Goal: Transaction & Acquisition: Obtain resource

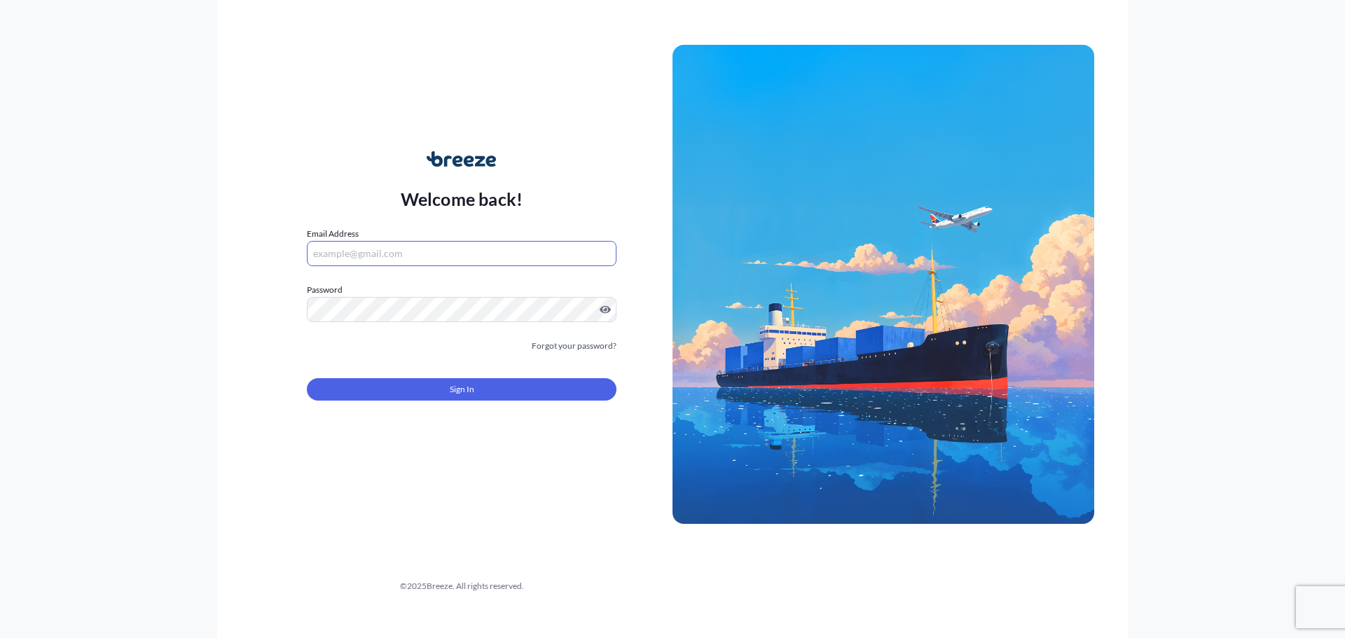
click at [402, 253] on input "Email Address" at bounding box center [462, 253] width 310 height 25
type input "[PERSON_NAME][EMAIL_ADDRESS][DOMAIN_NAME]"
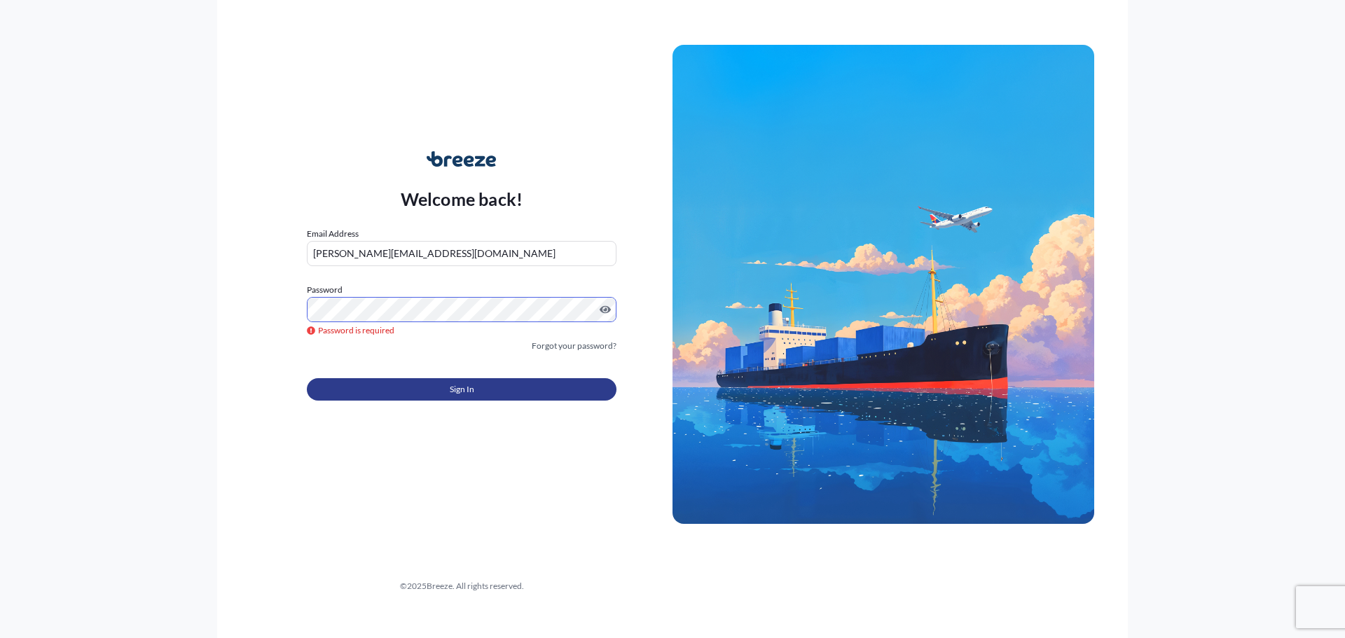
click at [407, 393] on button "Sign In" at bounding box center [462, 389] width 310 height 22
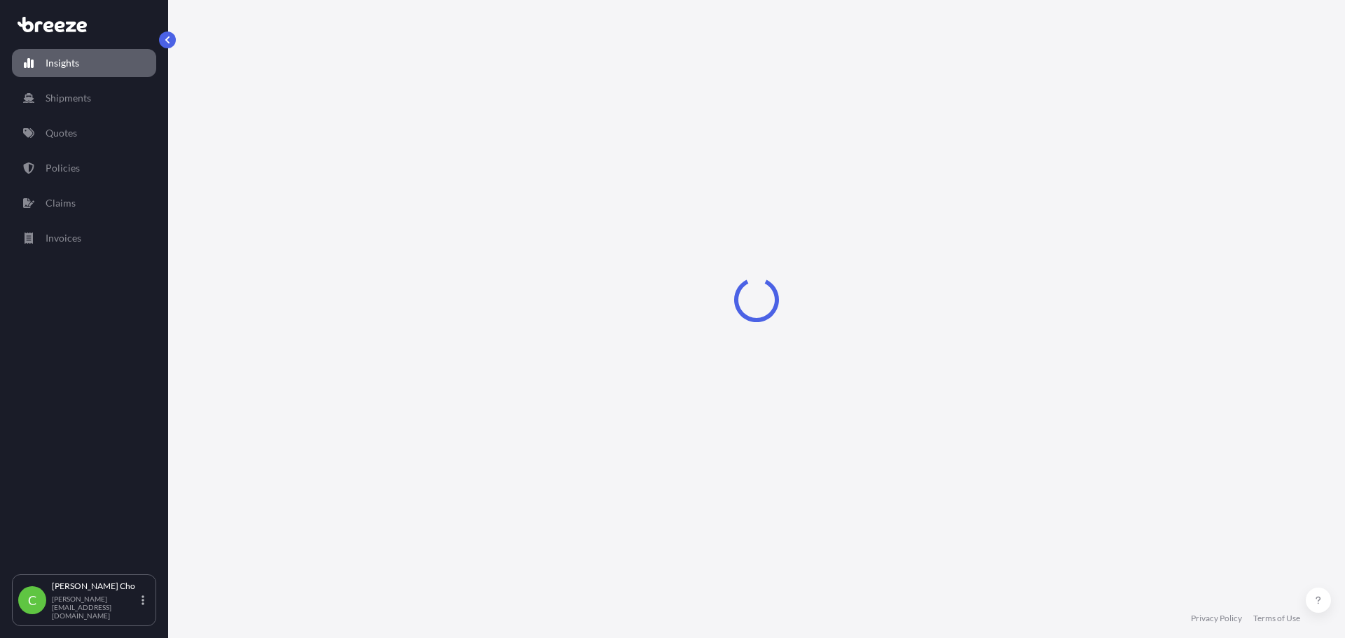
select select "2025"
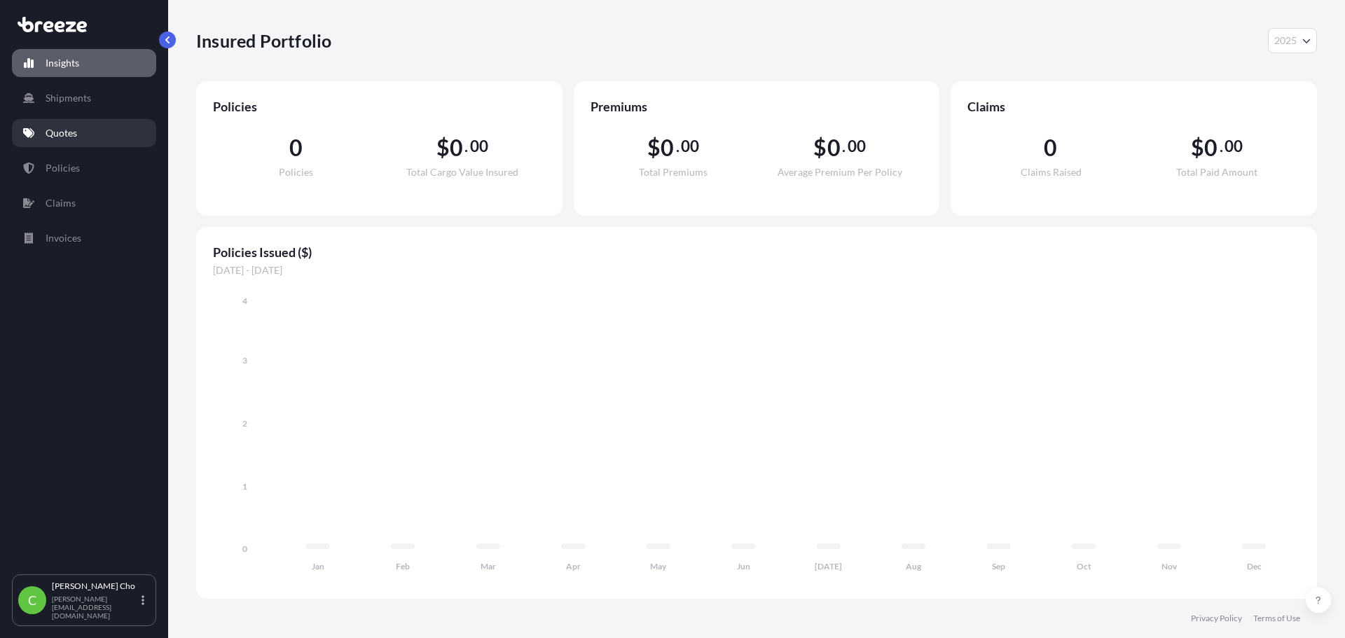
click at [62, 130] on p "Quotes" at bounding box center [62, 133] width 32 height 14
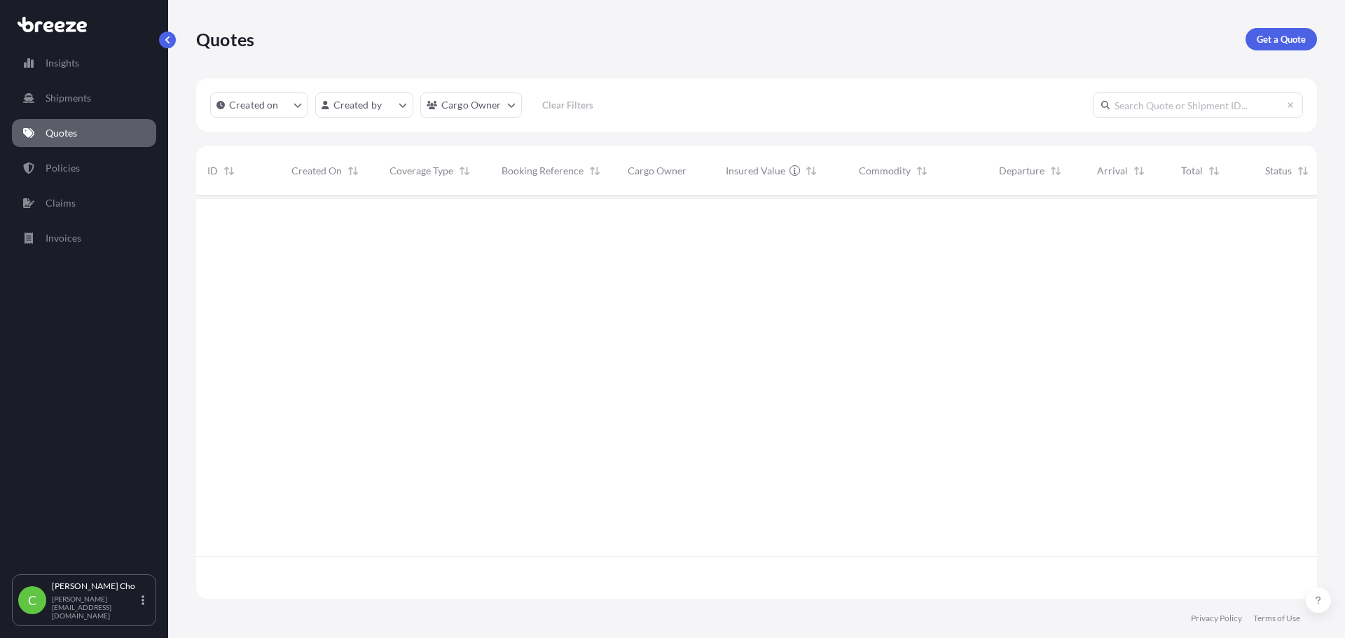
scroll to position [443, 1111]
click at [1277, 32] on p "Get a Quote" at bounding box center [1281, 39] width 49 height 14
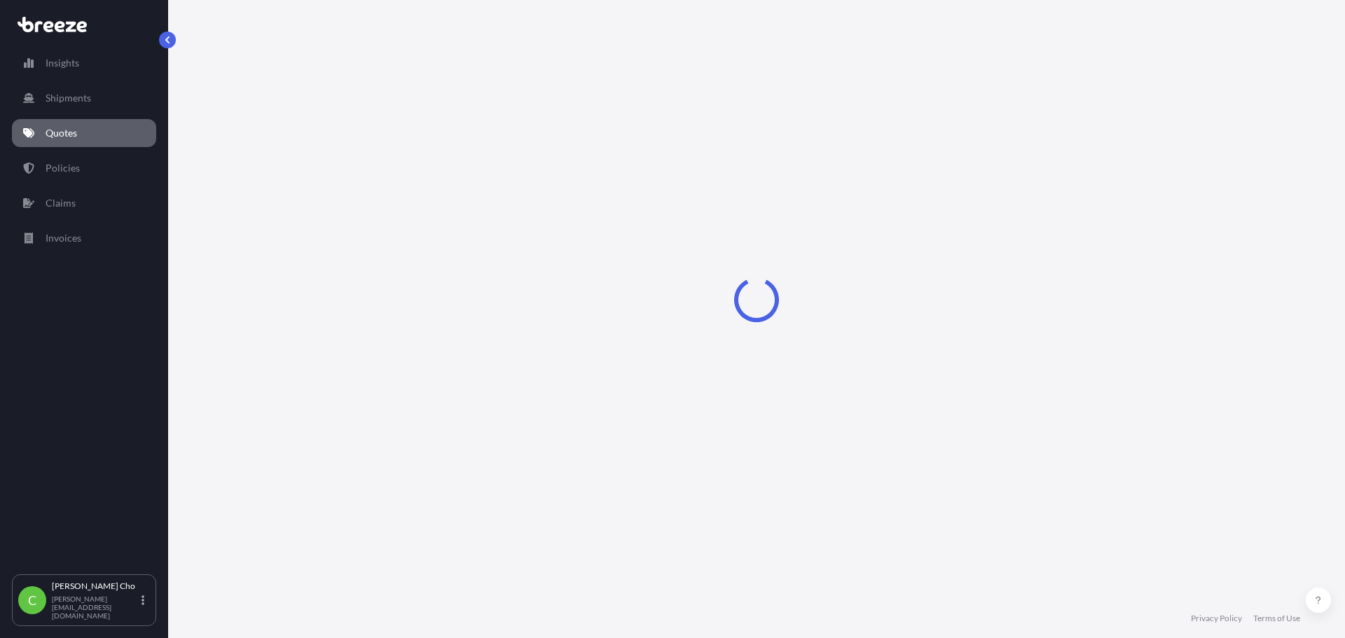
select select "Sea"
select select "1"
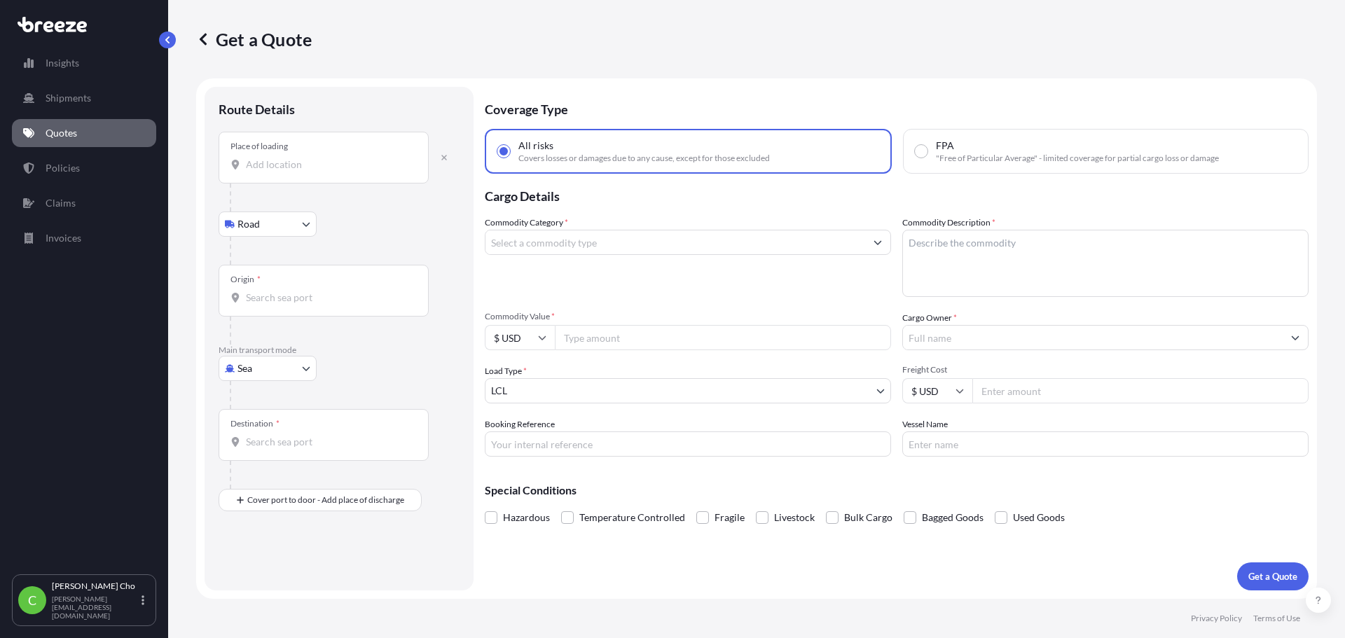
click at [301, 166] on input "Place of loading" at bounding box center [328, 165] width 165 height 14
type input "Montréal-[PERSON_NAME][GEOGRAPHIC_DATA] (YUL), [PERSON_NAME][GEOGRAPHIC_DATA], …"
click at [298, 229] on body "Insights Shipments Quotes Policies Claims Invoices C [PERSON_NAME] [PERSON_NAME…" at bounding box center [672, 319] width 1345 height 638
click at [321, 309] on input "Origin *" at bounding box center [328, 303] width 165 height 14
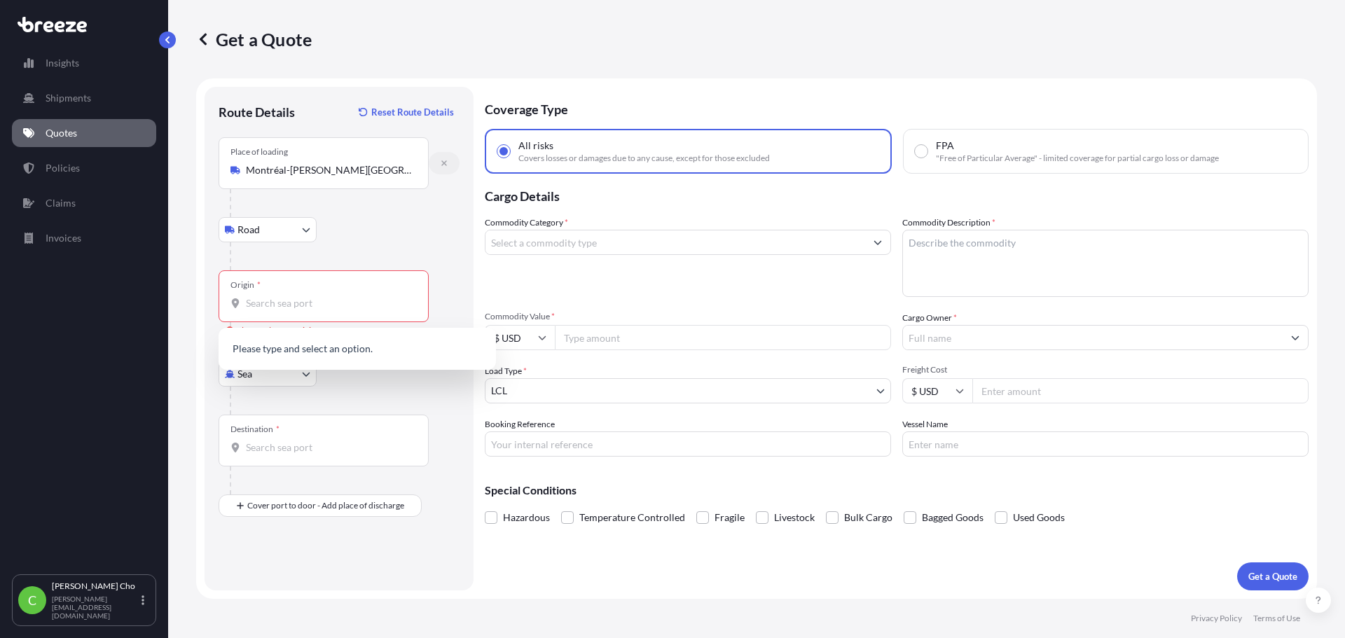
click at [446, 165] on icon "button" at bounding box center [444, 163] width 6 height 6
select select "Road"
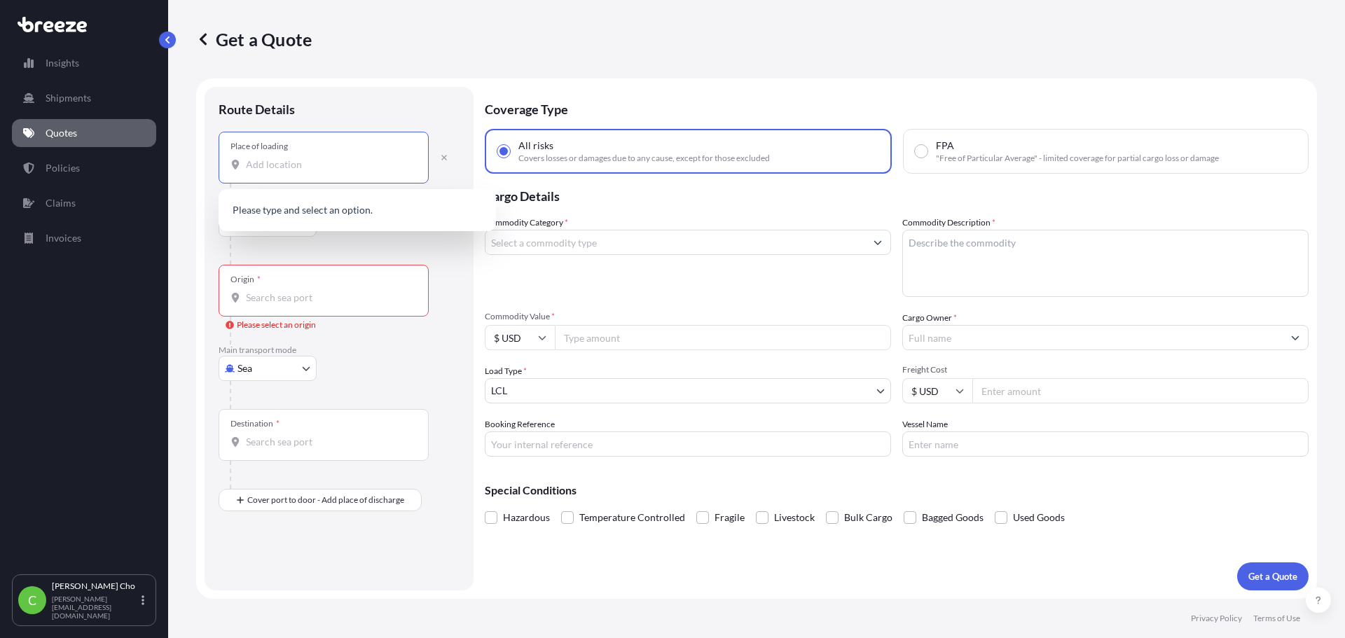
click at [308, 160] on input "Place of loading" at bounding box center [328, 165] width 165 height 14
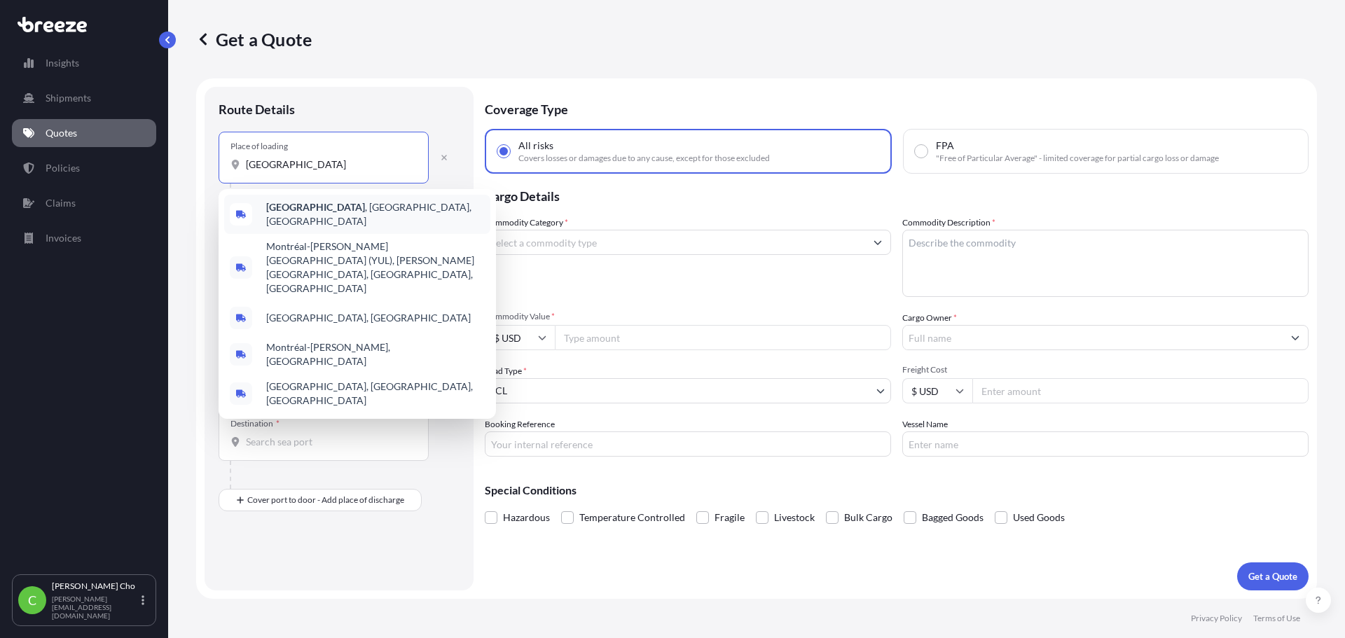
click at [319, 216] on span "[GEOGRAPHIC_DATA] , [GEOGRAPHIC_DATA], [GEOGRAPHIC_DATA]" at bounding box center [375, 214] width 219 height 28
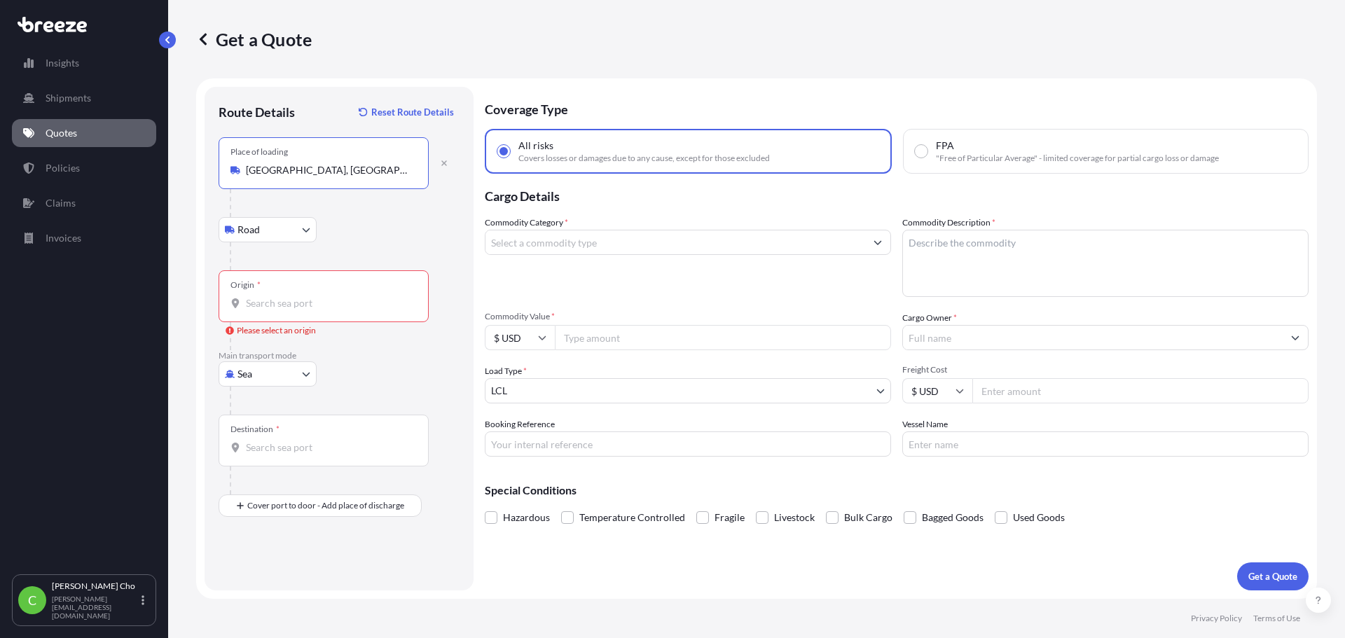
type input "[GEOGRAPHIC_DATA], [GEOGRAPHIC_DATA], [GEOGRAPHIC_DATA]"
click at [298, 296] on div "Origin *" at bounding box center [324, 296] width 210 height 52
click at [298, 296] on input "Origin * Please select an origin" at bounding box center [328, 303] width 165 height 14
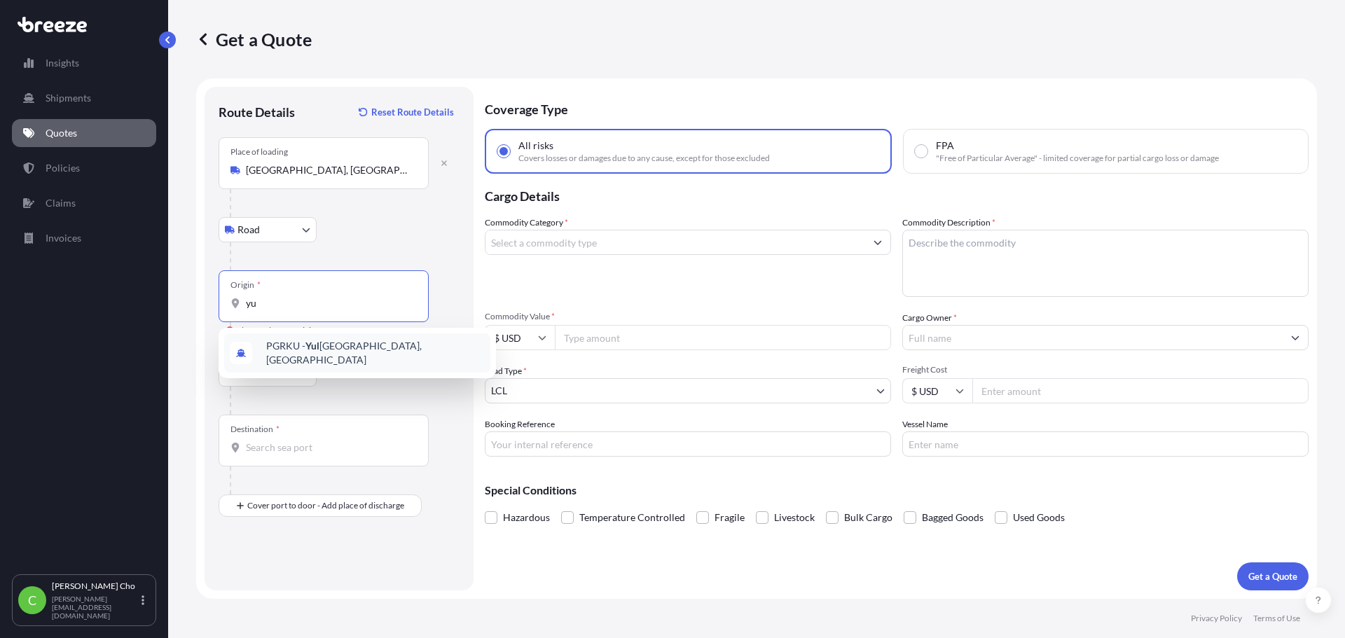
type input "y"
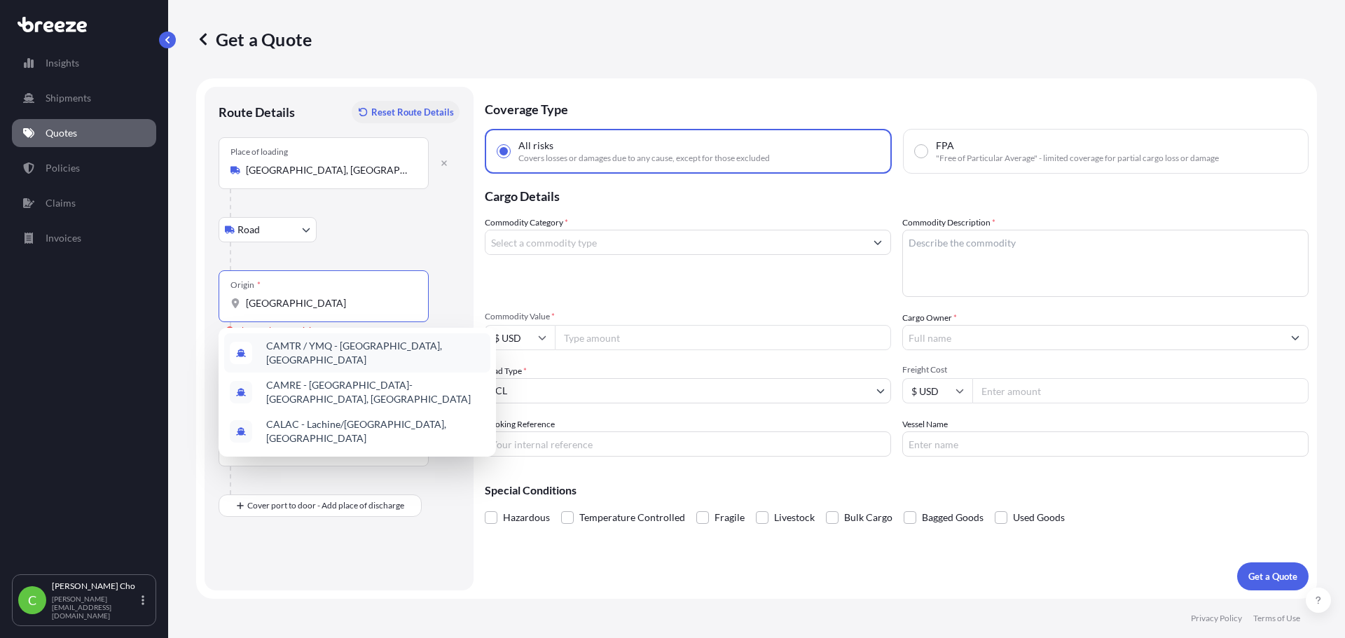
type input "[GEOGRAPHIC_DATA]"
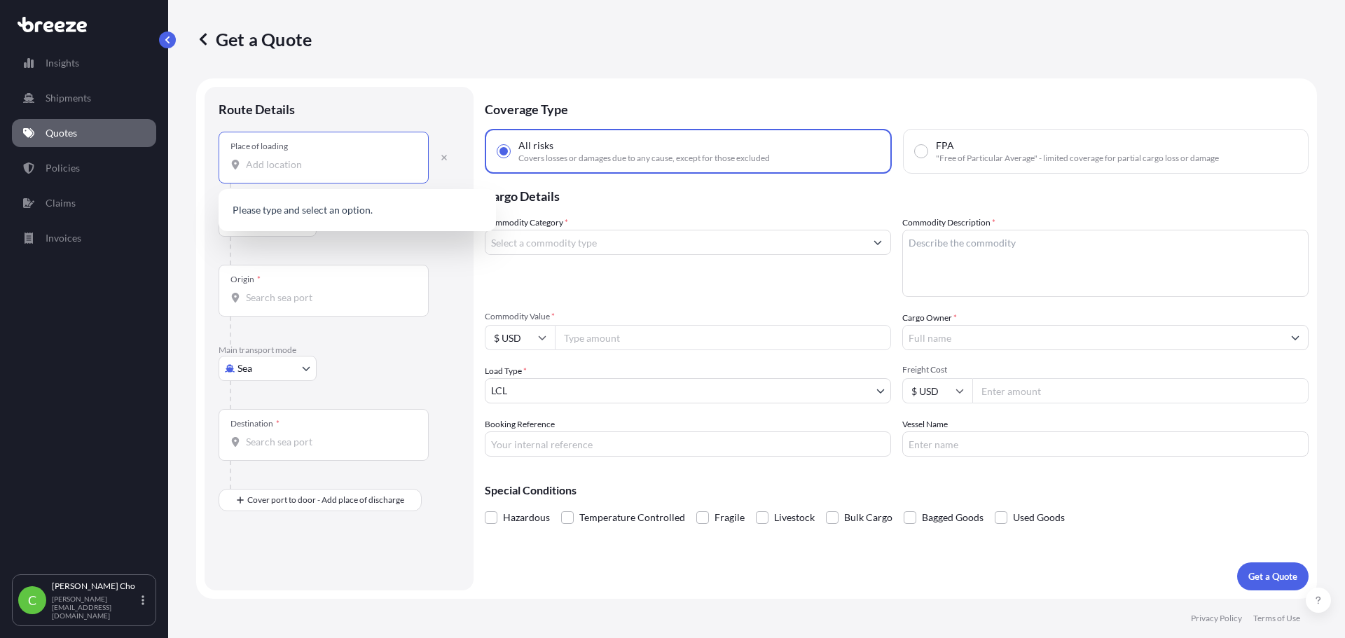
click at [324, 170] on input "Place of loading" at bounding box center [328, 165] width 165 height 14
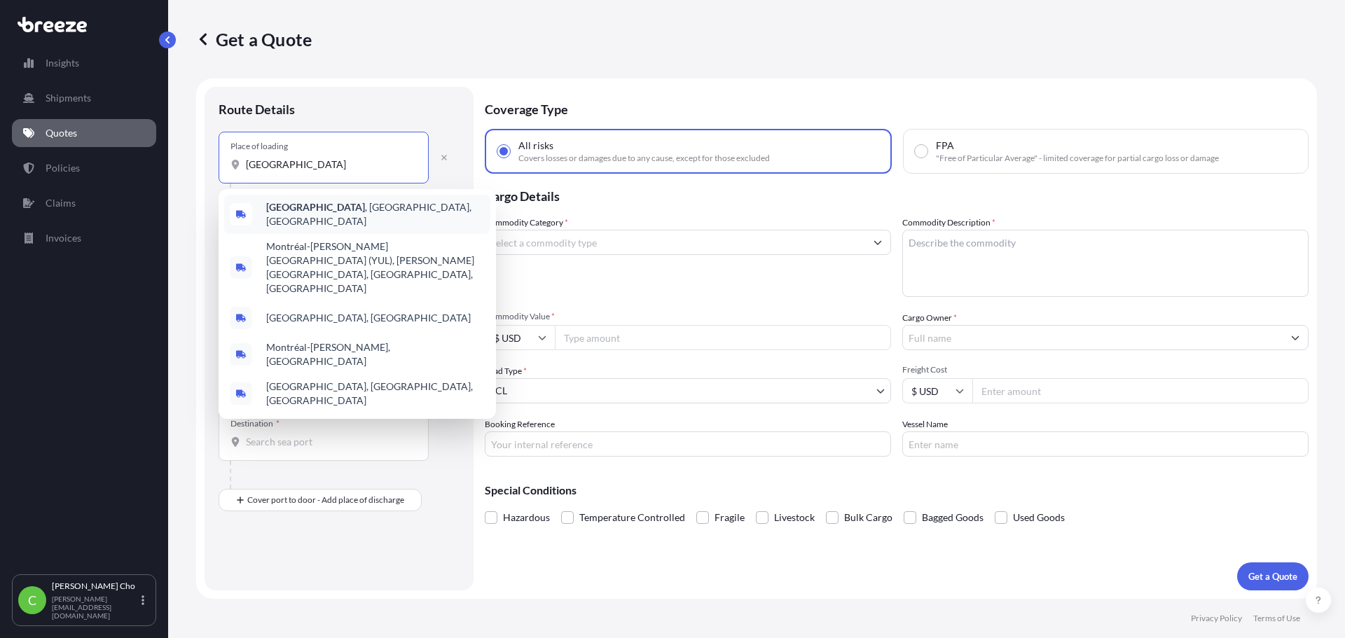
click at [305, 207] on b "[GEOGRAPHIC_DATA]" at bounding box center [315, 207] width 99 height 12
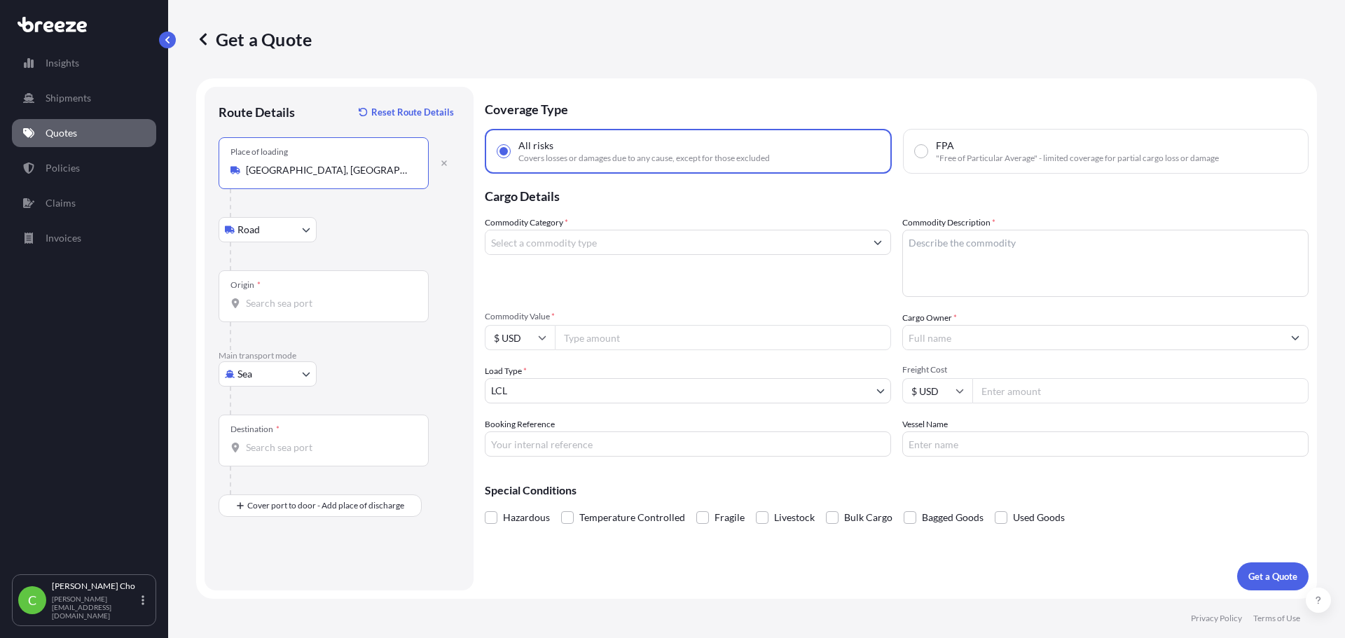
type input "[GEOGRAPHIC_DATA], [GEOGRAPHIC_DATA], [GEOGRAPHIC_DATA]"
click at [289, 225] on body "Insights Shipments Quotes Policies Claims Invoices C [PERSON_NAME] [PERSON_NAME…" at bounding box center [672, 319] width 1345 height 638
click at [295, 298] on input "Origin *" at bounding box center [328, 303] width 165 height 14
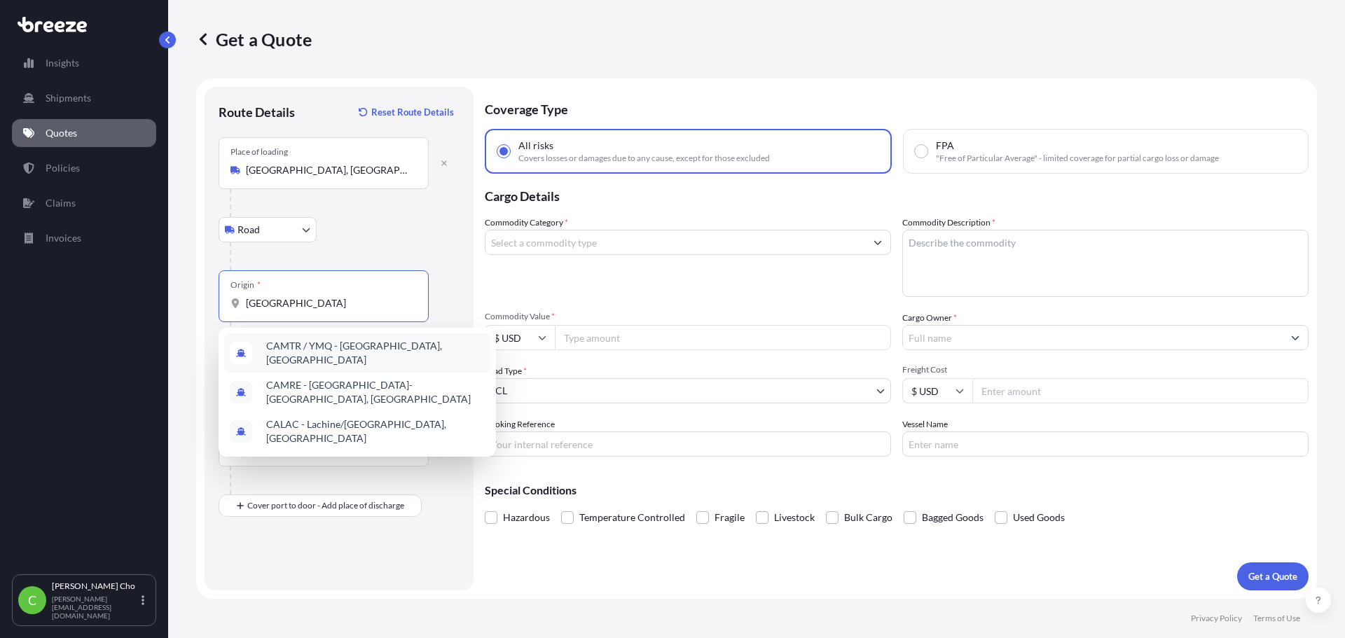
click at [344, 355] on span "CAMTR / YMQ - [GEOGRAPHIC_DATA], [GEOGRAPHIC_DATA]" at bounding box center [375, 353] width 219 height 28
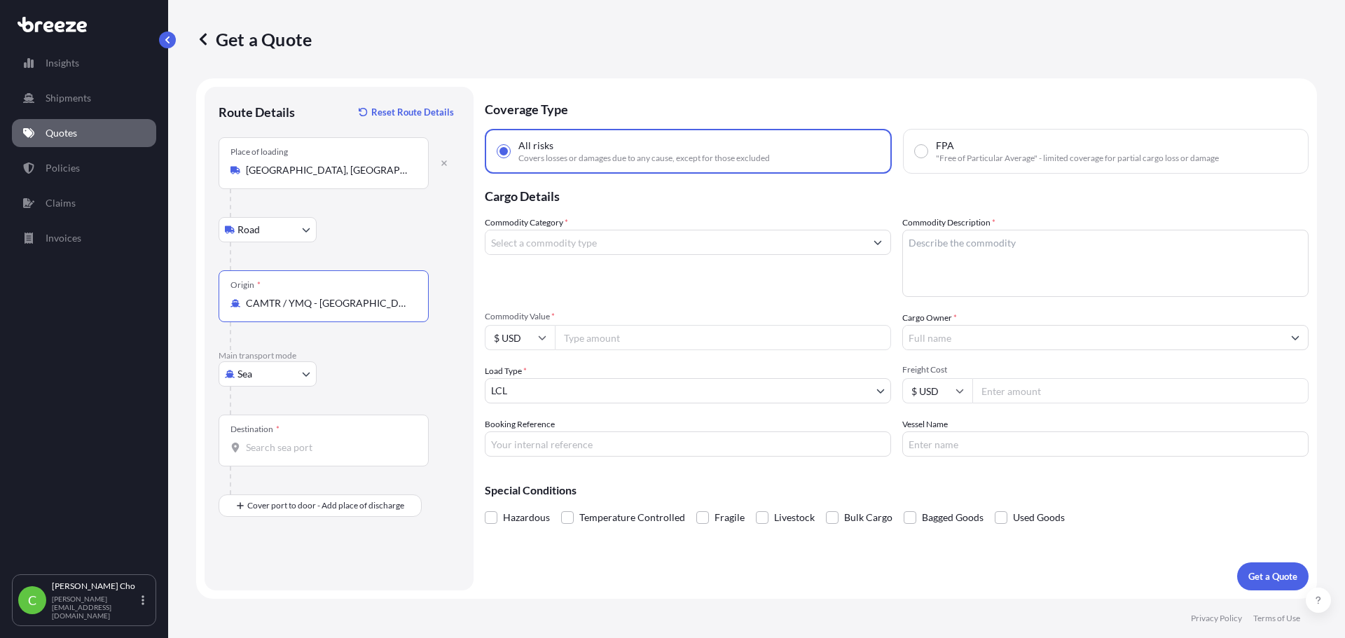
type input "CAMTR / YMQ - [GEOGRAPHIC_DATA], [GEOGRAPHIC_DATA]"
click at [266, 370] on body "Insights Shipments Quotes Policies Claims Invoices C [PERSON_NAME] [PERSON_NAME…" at bounding box center [672, 319] width 1345 height 638
click at [251, 441] on div "Air" at bounding box center [267, 435] width 87 height 25
select select "Air"
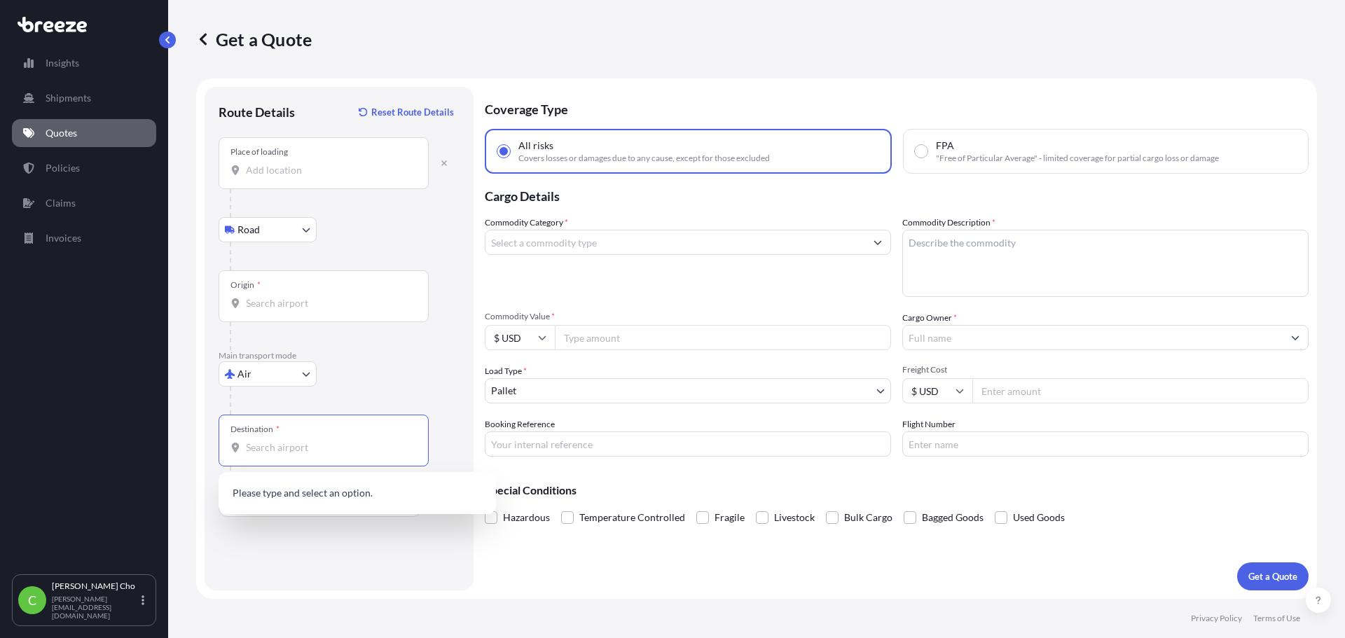
click at [327, 451] on input "Destination *" at bounding box center [328, 448] width 165 height 14
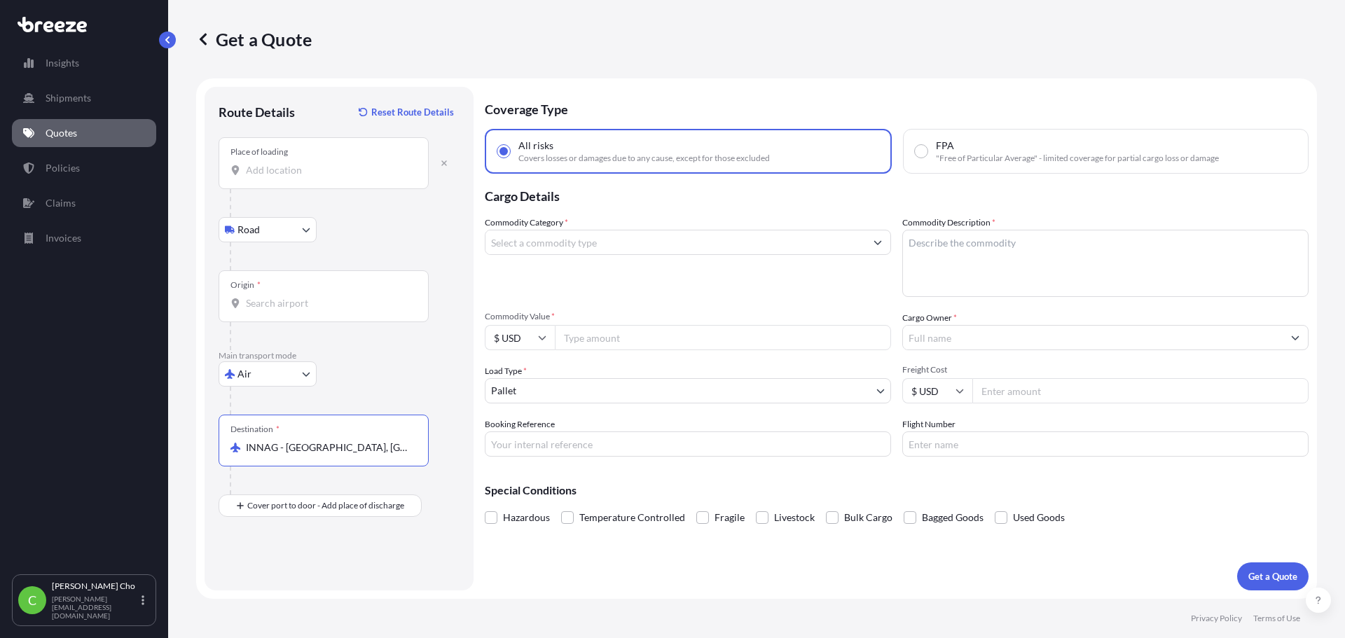
type input "INNAG - [GEOGRAPHIC_DATA], [GEOGRAPHIC_DATA]"
click at [550, 242] on input "Commodity Category *" at bounding box center [676, 242] width 380 height 25
click at [574, 242] on input "scanner" at bounding box center [676, 242] width 380 height 25
click at [563, 247] on input "scanner" at bounding box center [676, 242] width 380 height 25
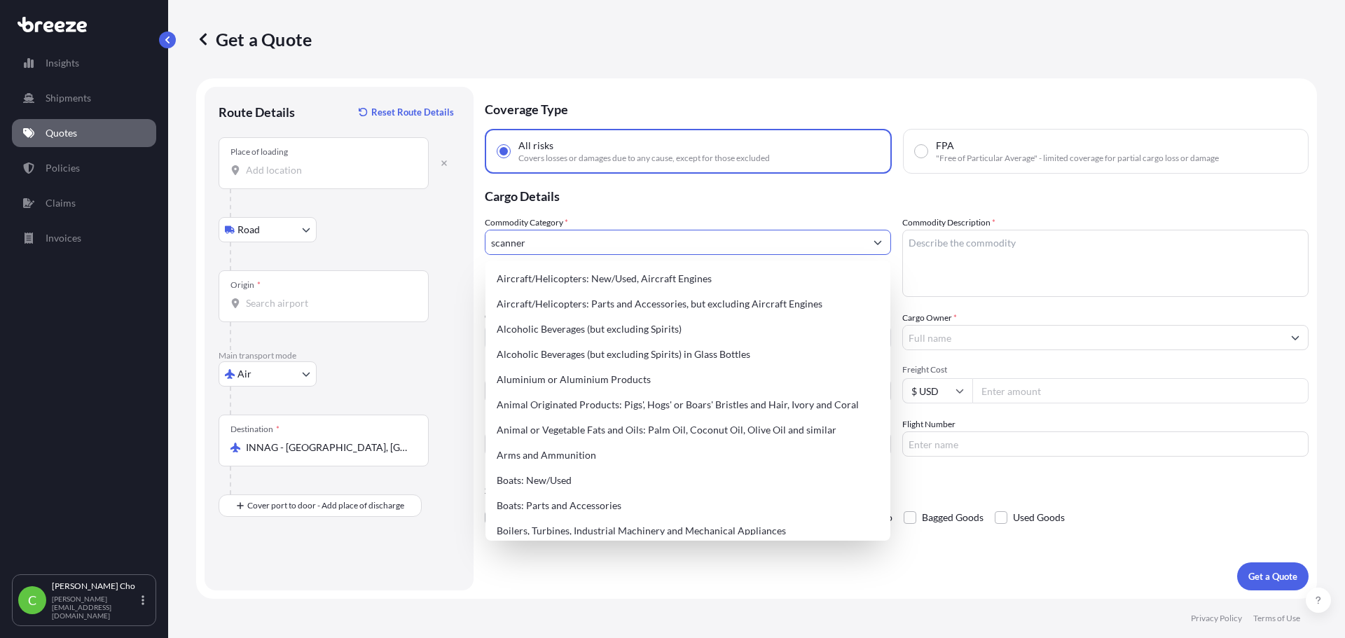
drag, startPoint x: 558, startPoint y: 240, endPoint x: 142, endPoint y: 217, distance: 417.6
click at [142, 217] on div "Insights Shipments Quotes Policies Claims Invoices C [PERSON_NAME] [PERSON_NAME…" at bounding box center [672, 319] width 1345 height 638
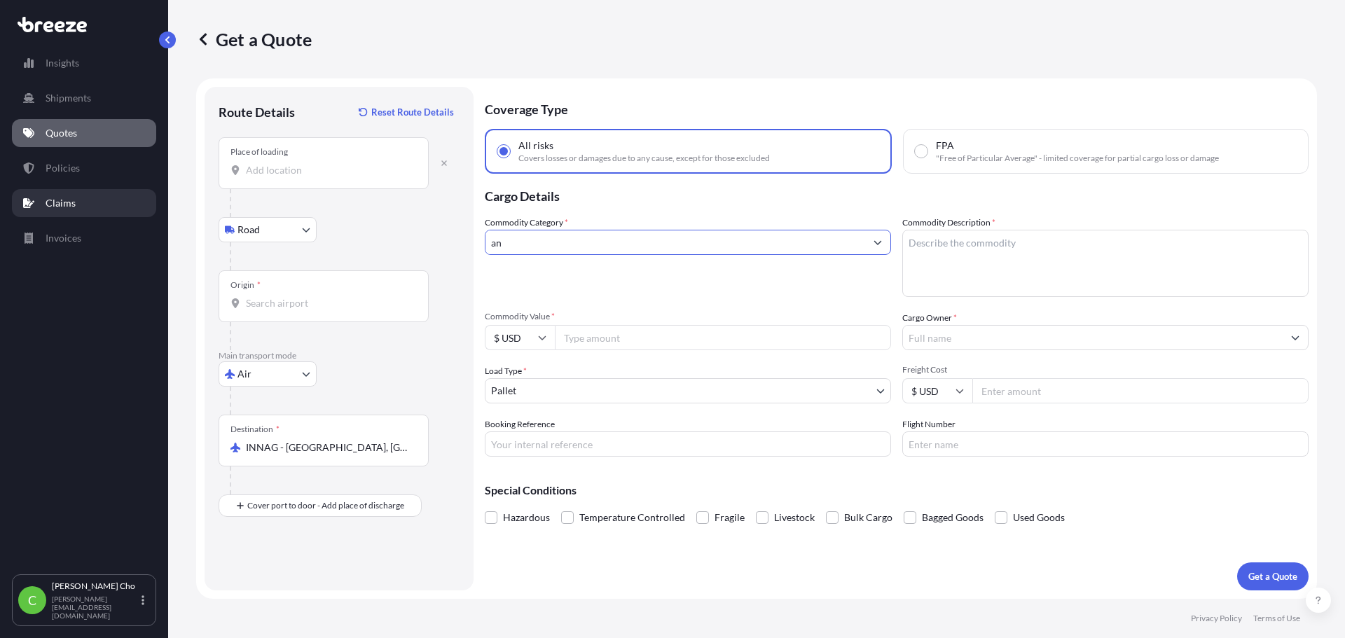
type input "a"
type input "s"
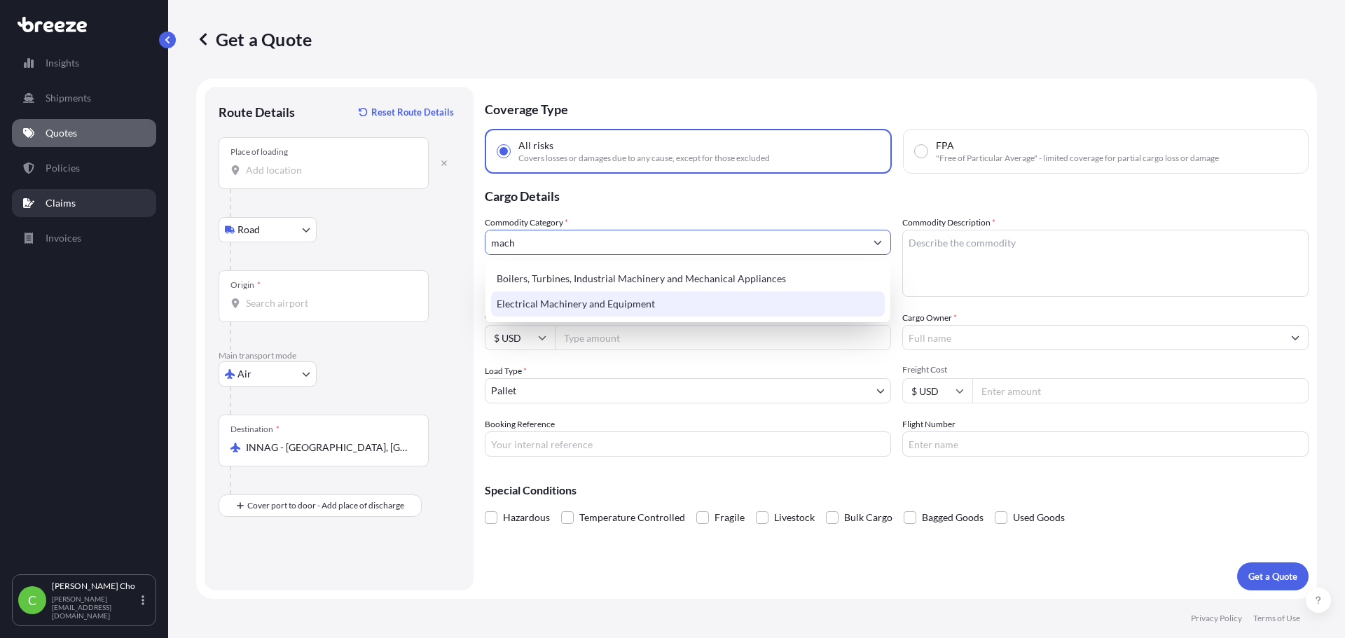
type input "Electrical Machinery and Equipment"
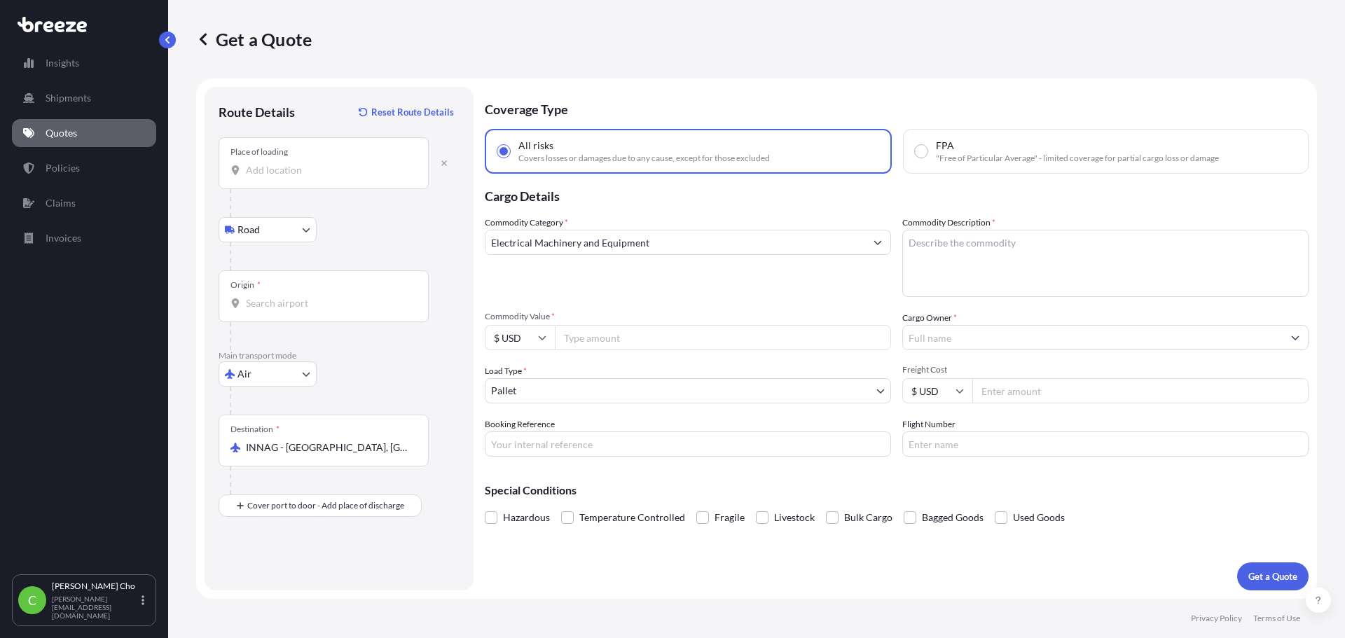
click at [1002, 237] on textarea "Commodity Description *" at bounding box center [1105, 263] width 406 height 67
paste textarea "CORE SCANNER WITH LIBS INSTRUMENT & PROCESSING SOFTWARE"
type textarea "CORE SCANNER WITH LIBS INSTRUMENT & PROCESSING SOFTWARE"
click at [586, 333] on input "Commodity Value *" at bounding box center [723, 337] width 336 height 25
type input "1709250"
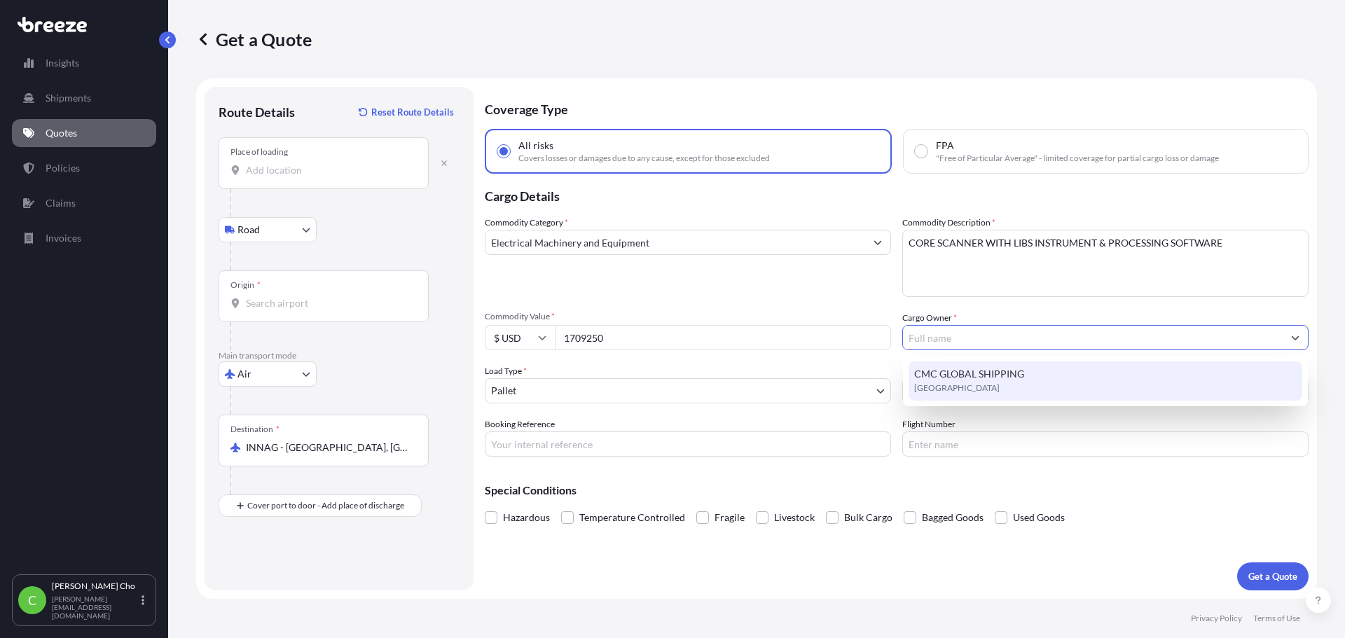
click at [985, 374] on span "CMC GLOBAL SHIPPING" at bounding box center [969, 374] width 110 height 14
type input "CMC GLOBAL SHIPPING"
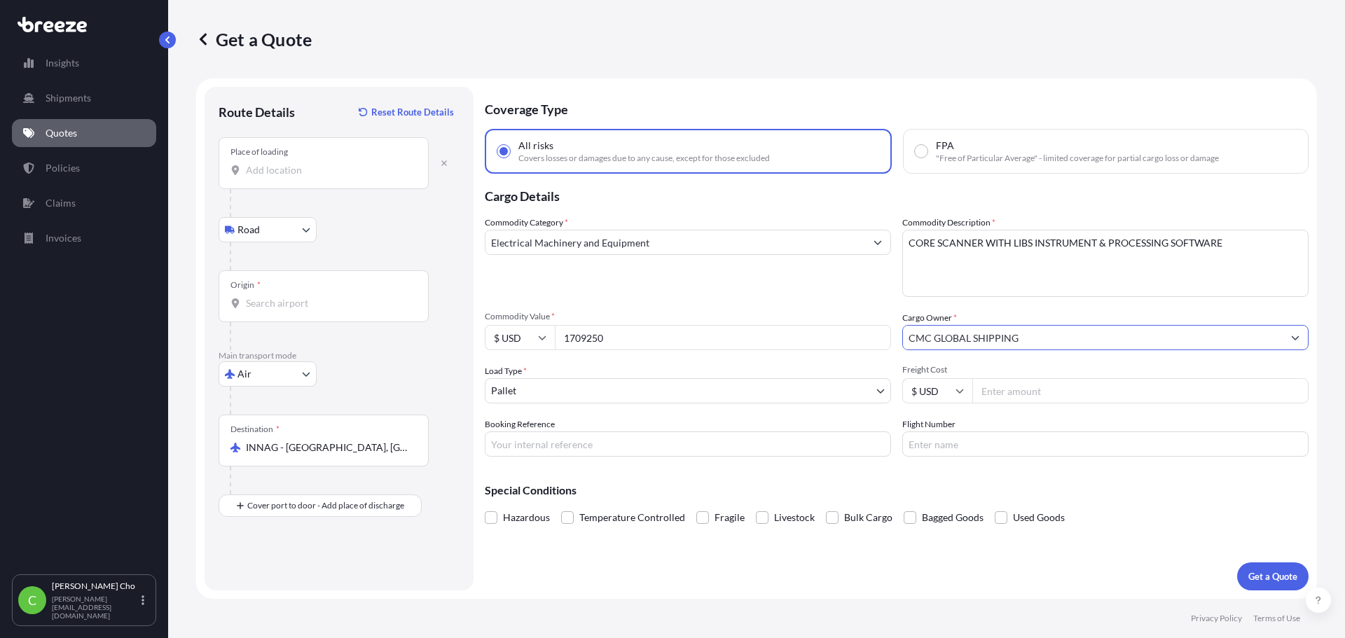
click at [661, 385] on body "1 option available. Insights Shipments Quotes Policies Claims Invoices C [PERSO…" at bounding box center [672, 319] width 1345 height 638
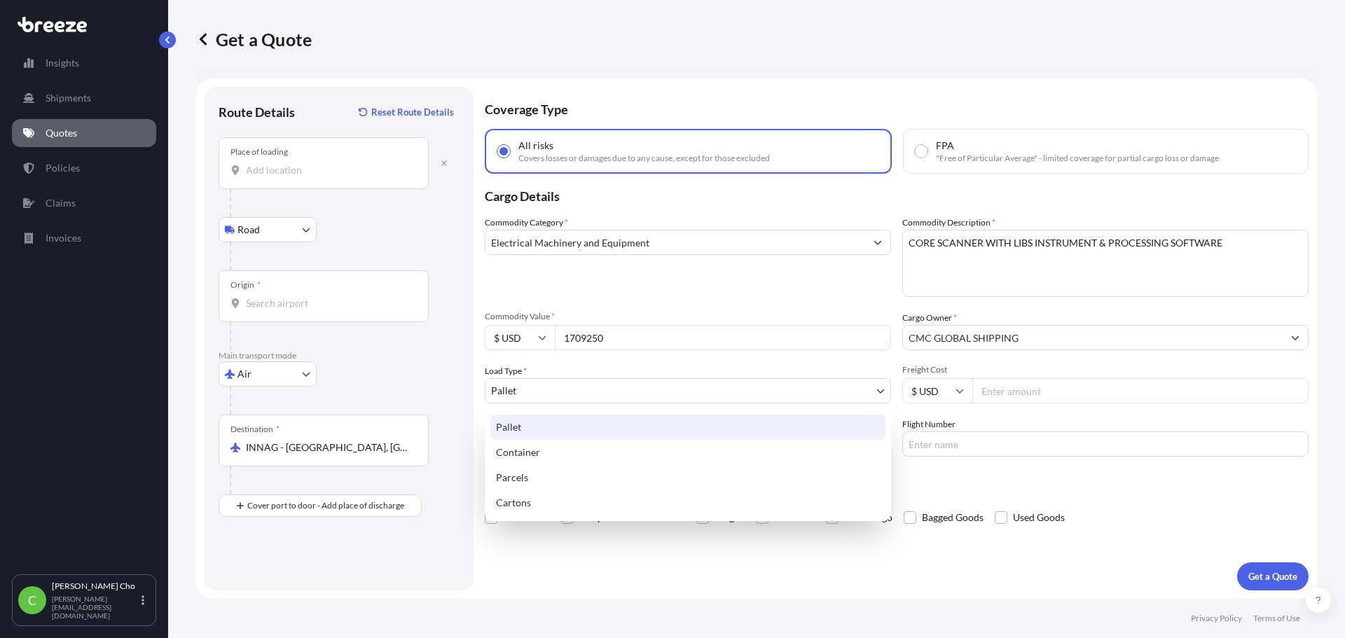
click at [653, 423] on div "Pallet" at bounding box center [687, 427] width 395 height 25
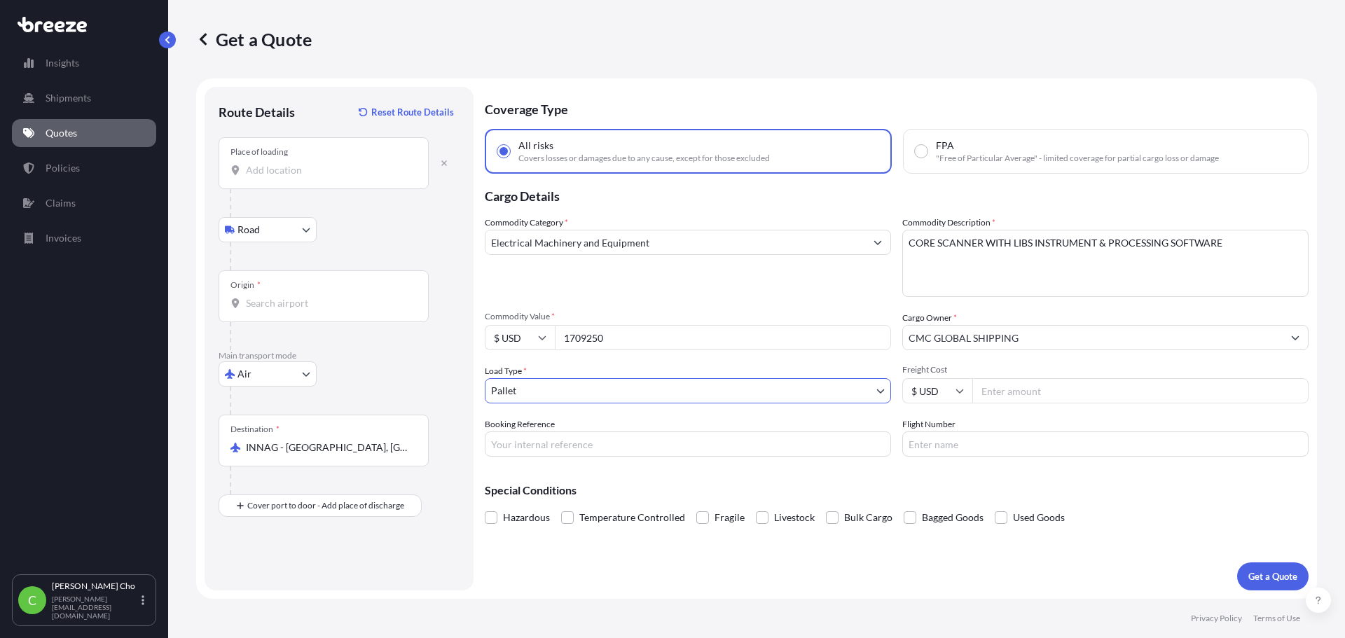
click at [1059, 387] on input "Freight Cost" at bounding box center [1140, 390] width 336 height 25
type input "5"
type input "3000"
click at [493, 572] on div "Coverage Type All risks Covers losses or damages due to any cause, except for t…" at bounding box center [897, 339] width 824 height 504
click at [686, 442] on input "Booking Reference" at bounding box center [688, 444] width 406 height 25
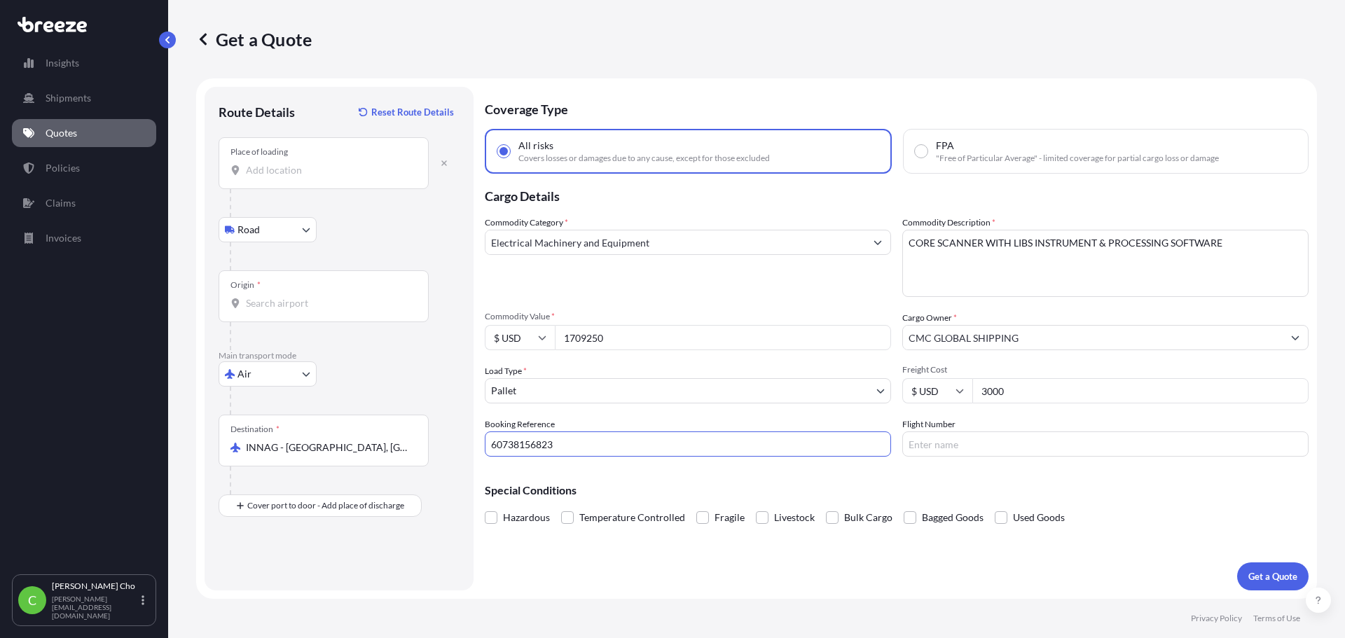
type input "60738156823"
click at [366, 453] on input "INNAG - [GEOGRAPHIC_DATA], [GEOGRAPHIC_DATA]" at bounding box center [328, 448] width 165 height 14
drag, startPoint x: 371, startPoint y: 448, endPoint x: 127, endPoint y: 427, distance: 244.7
click at [139, 434] on div "Insights Shipments Quotes Policies Claims Invoices C [PERSON_NAME] [PERSON_NAME…" at bounding box center [672, 319] width 1345 height 638
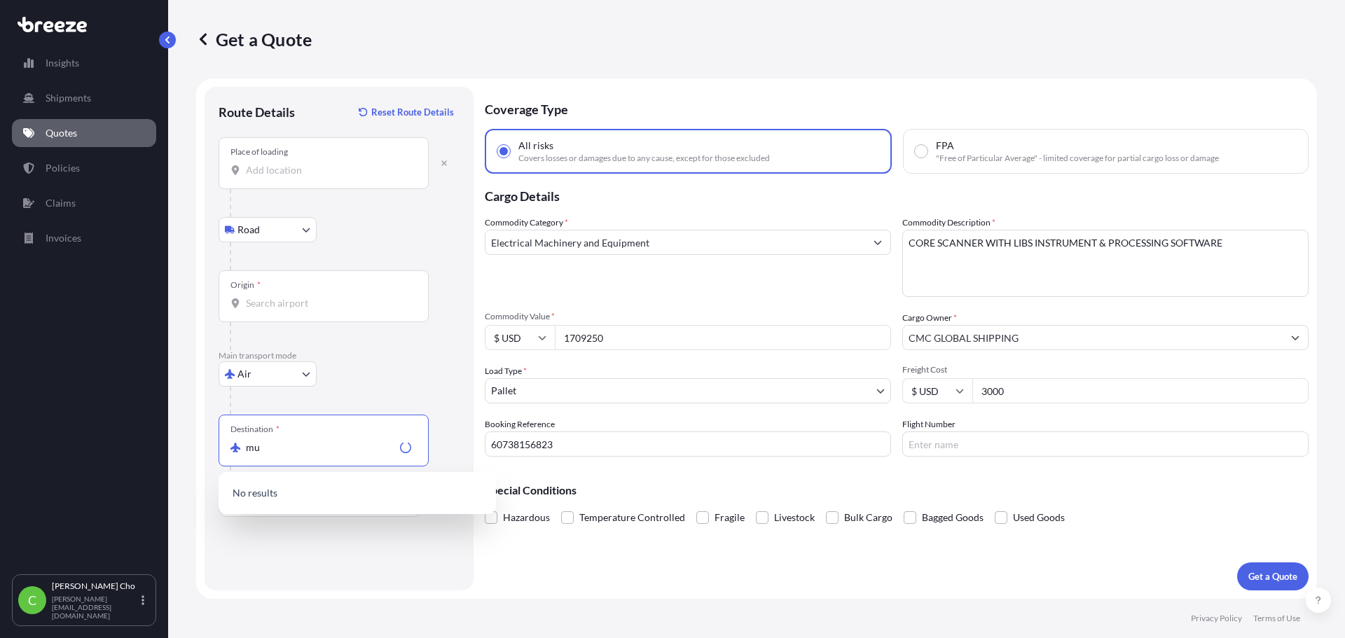
type input "m"
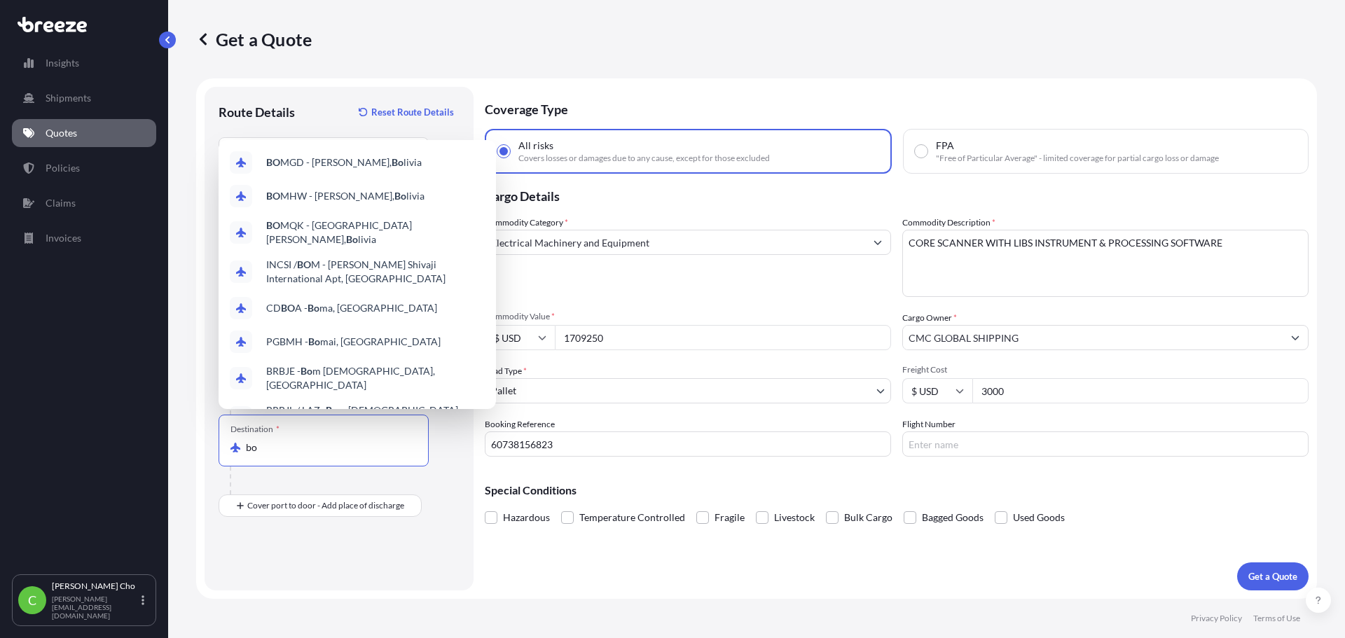
type input "b"
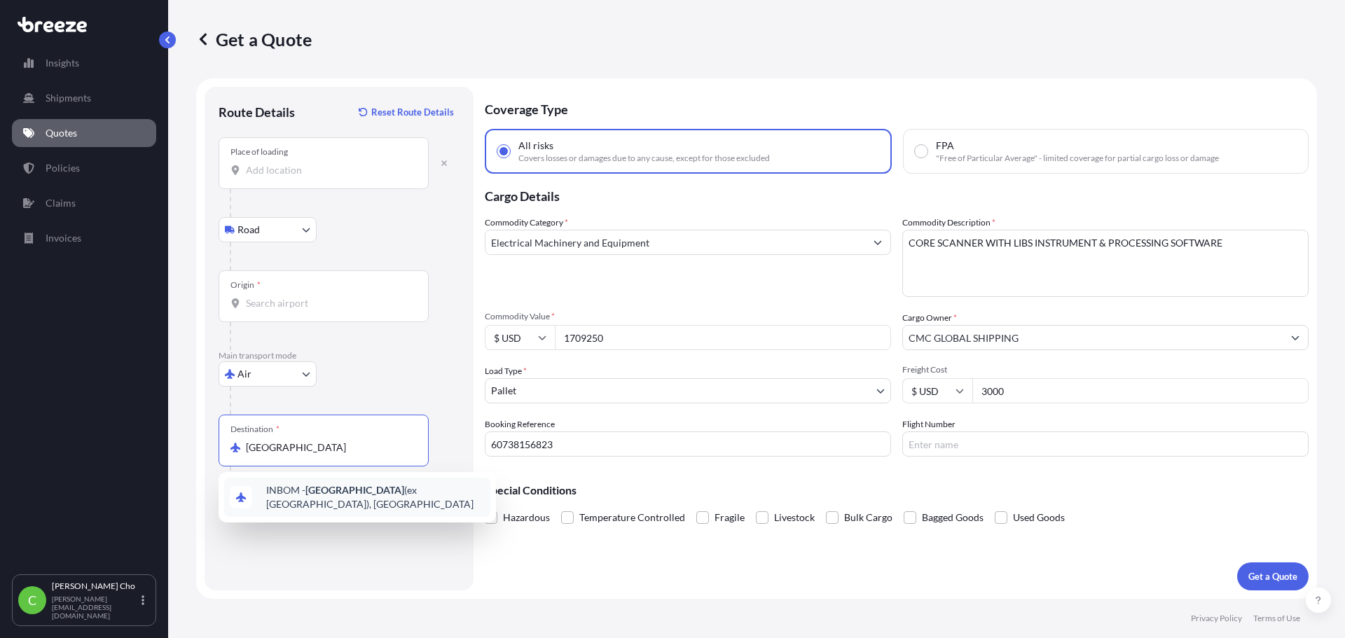
click at [350, 495] on span "INBOM - [GEOGRAPHIC_DATA] (ex [GEOGRAPHIC_DATA]), [GEOGRAPHIC_DATA]" at bounding box center [375, 497] width 219 height 28
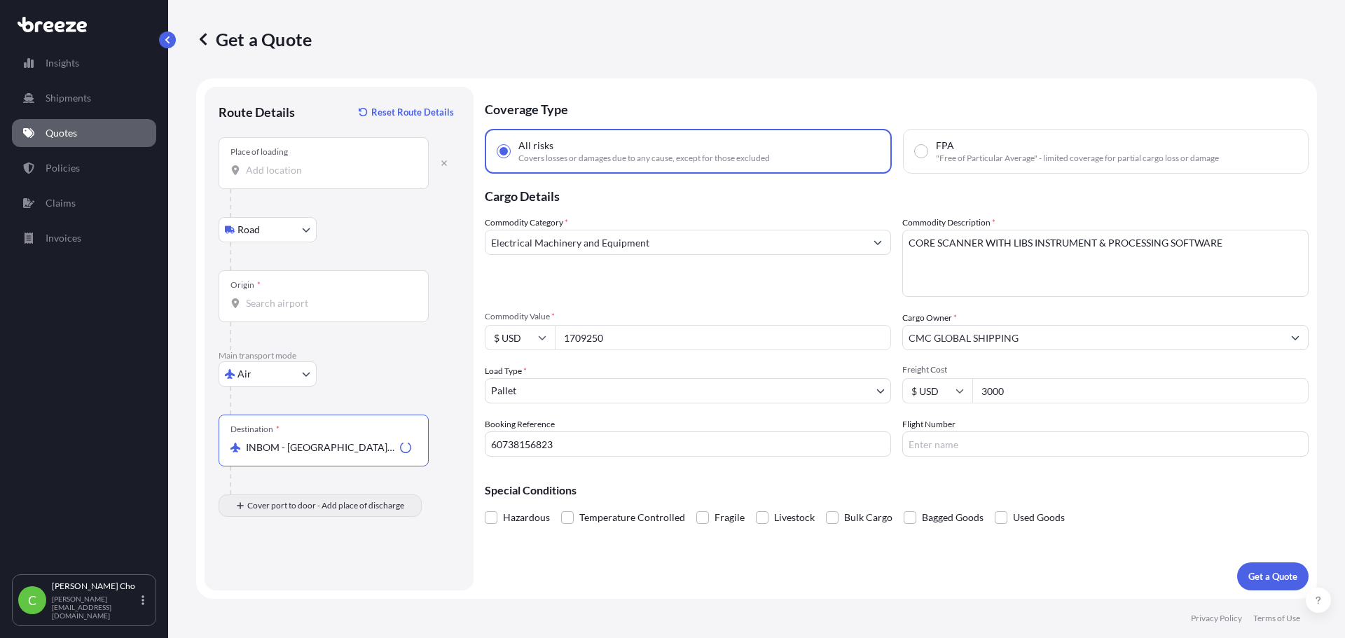
type input "INBOM - [GEOGRAPHIC_DATA] (ex [GEOGRAPHIC_DATA]), [GEOGRAPHIC_DATA]"
click at [270, 568] on div "Place of Discharge" at bounding box center [264, 562] width 67 height 11
click at [270, 574] on input "Place of Discharge" at bounding box center [328, 581] width 165 height 14
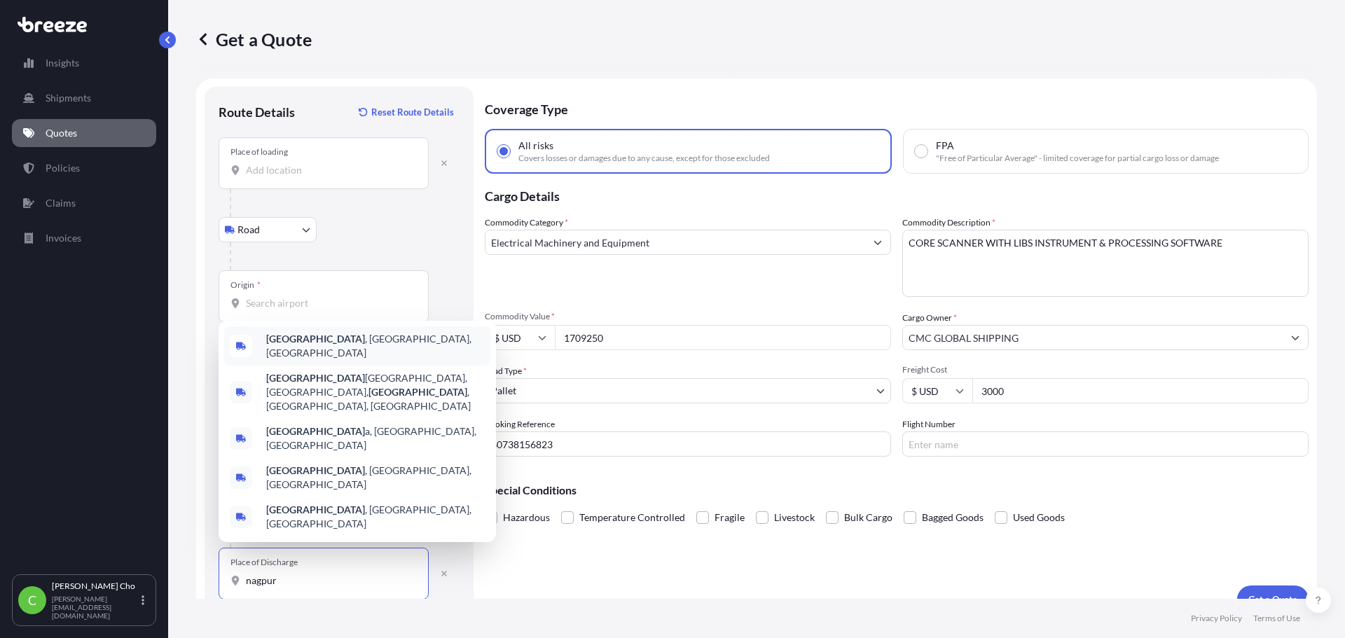
click at [329, 360] on span "[GEOGRAPHIC_DATA] , [GEOGRAPHIC_DATA], [GEOGRAPHIC_DATA]" at bounding box center [375, 346] width 219 height 28
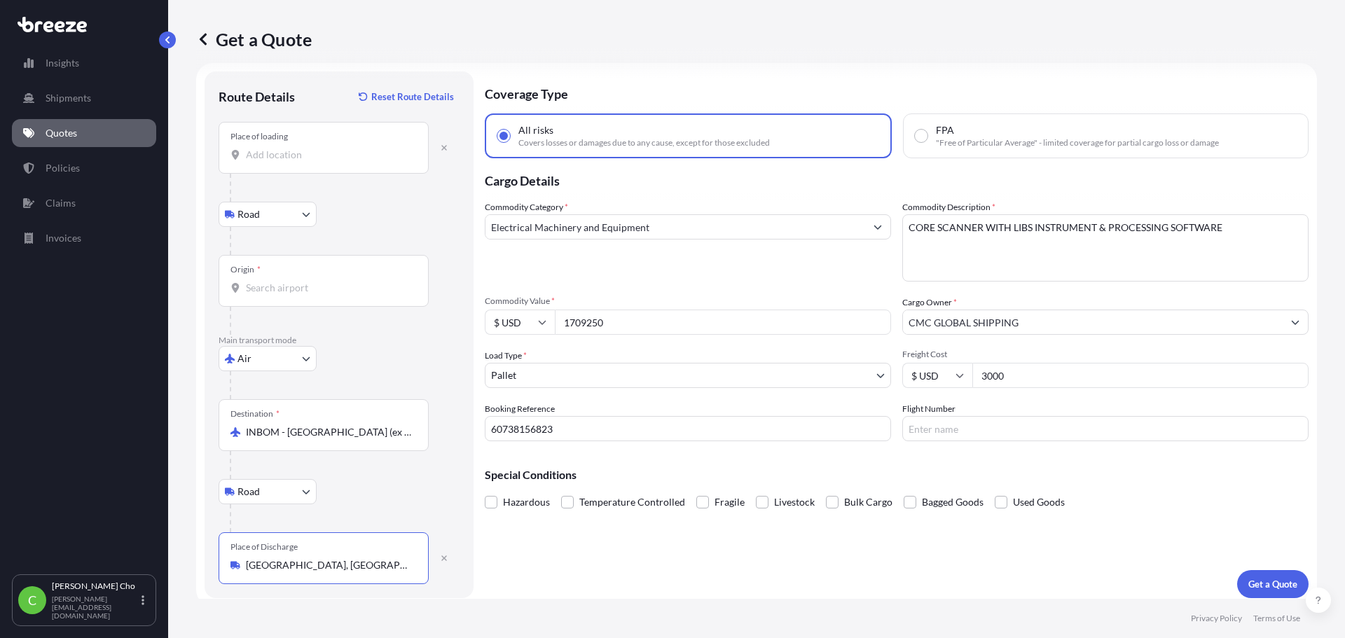
scroll to position [23, 0]
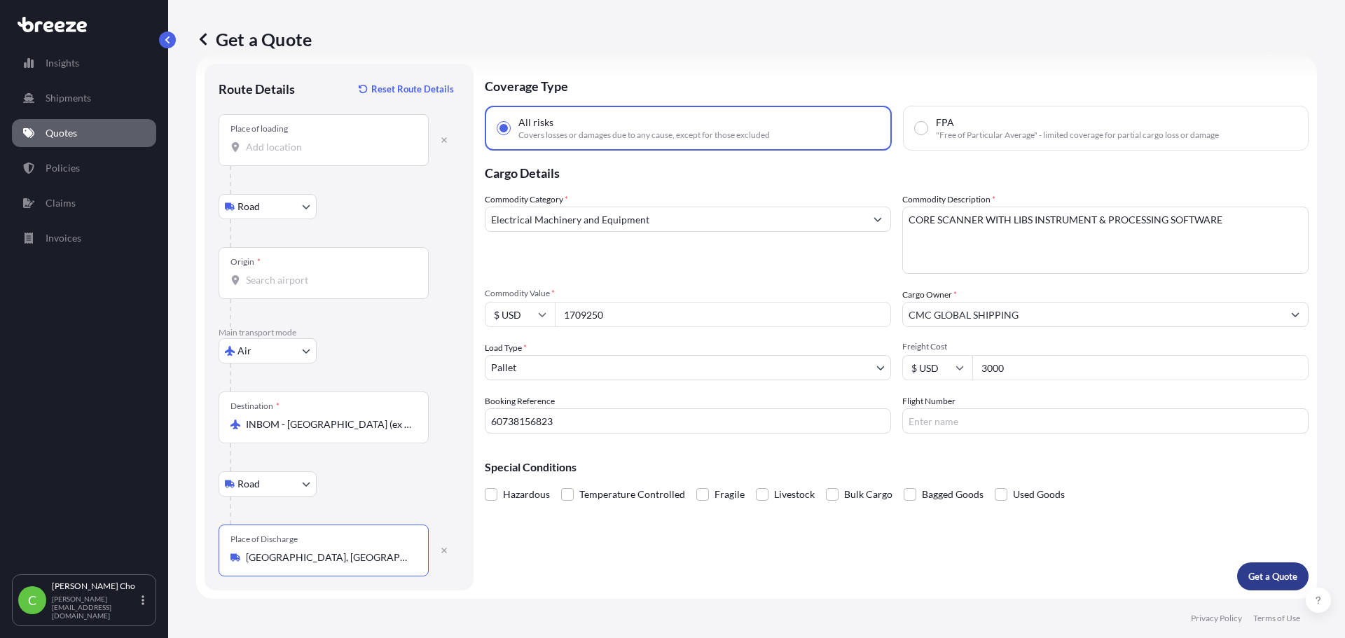
type input "[GEOGRAPHIC_DATA], [GEOGRAPHIC_DATA], [GEOGRAPHIC_DATA]"
click at [1265, 578] on p "Get a Quote" at bounding box center [1273, 577] width 49 height 14
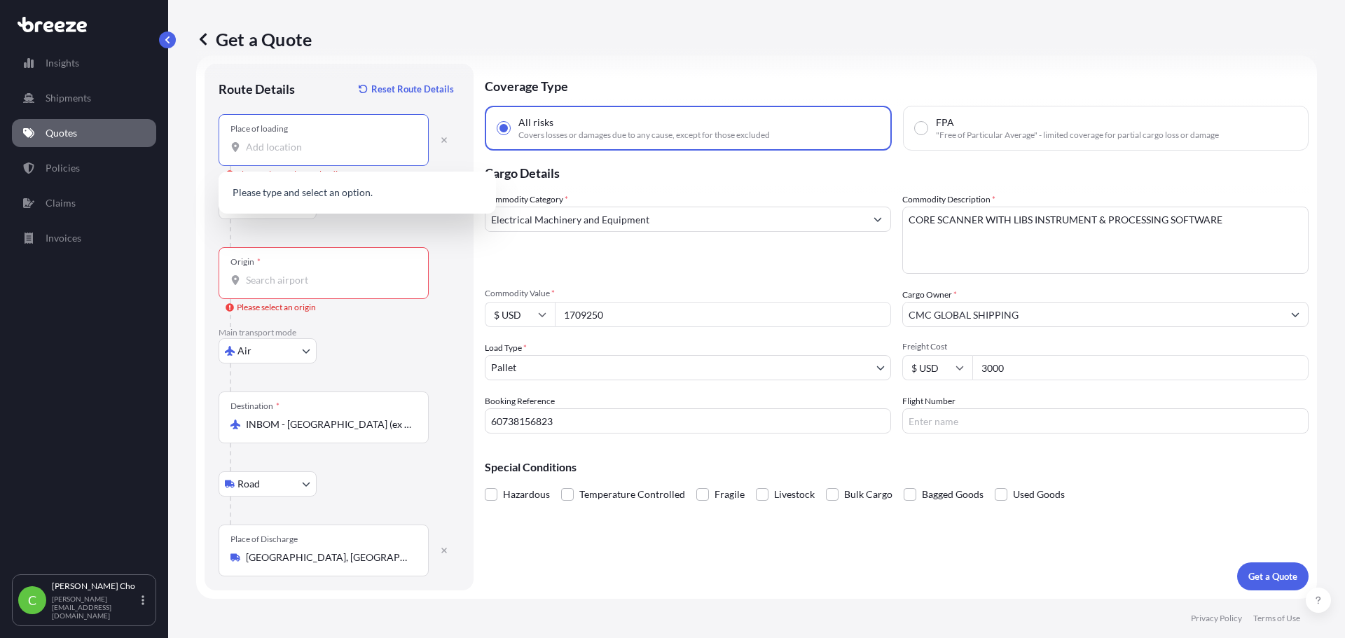
click at [322, 147] on input "Place of loading Please select a place of loading" at bounding box center [328, 147] width 165 height 14
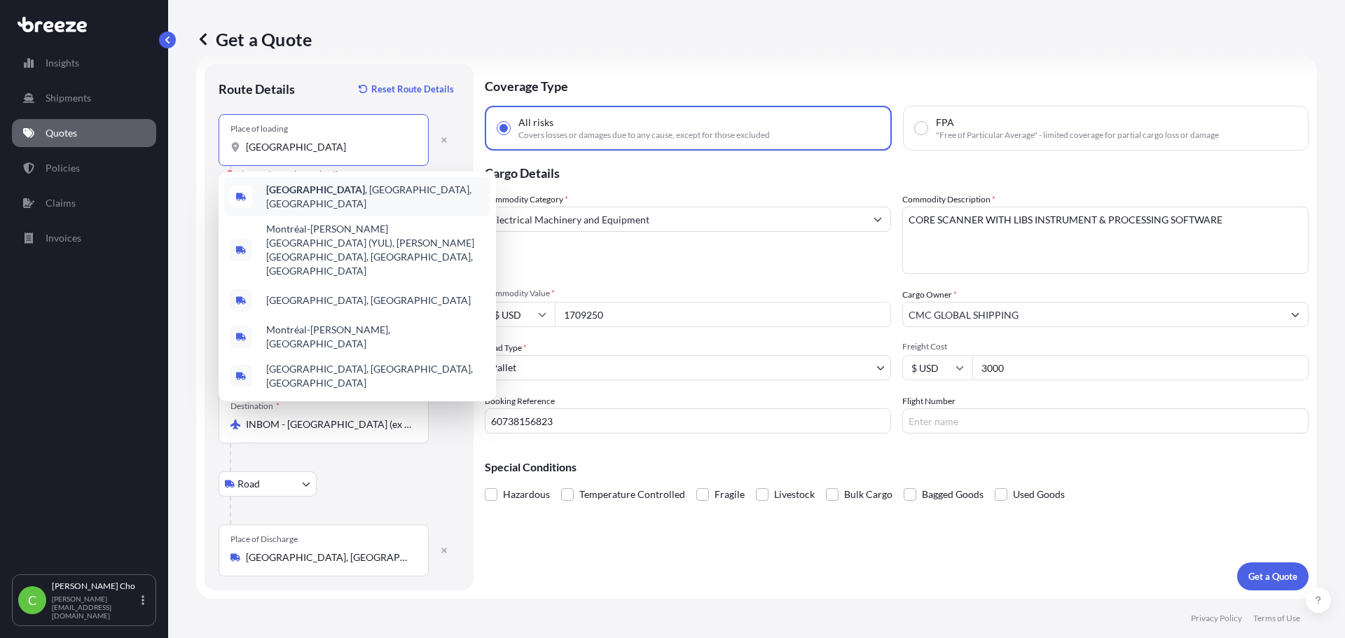
click at [317, 186] on div "[GEOGRAPHIC_DATA] , [GEOGRAPHIC_DATA], [GEOGRAPHIC_DATA]" at bounding box center [357, 196] width 266 height 39
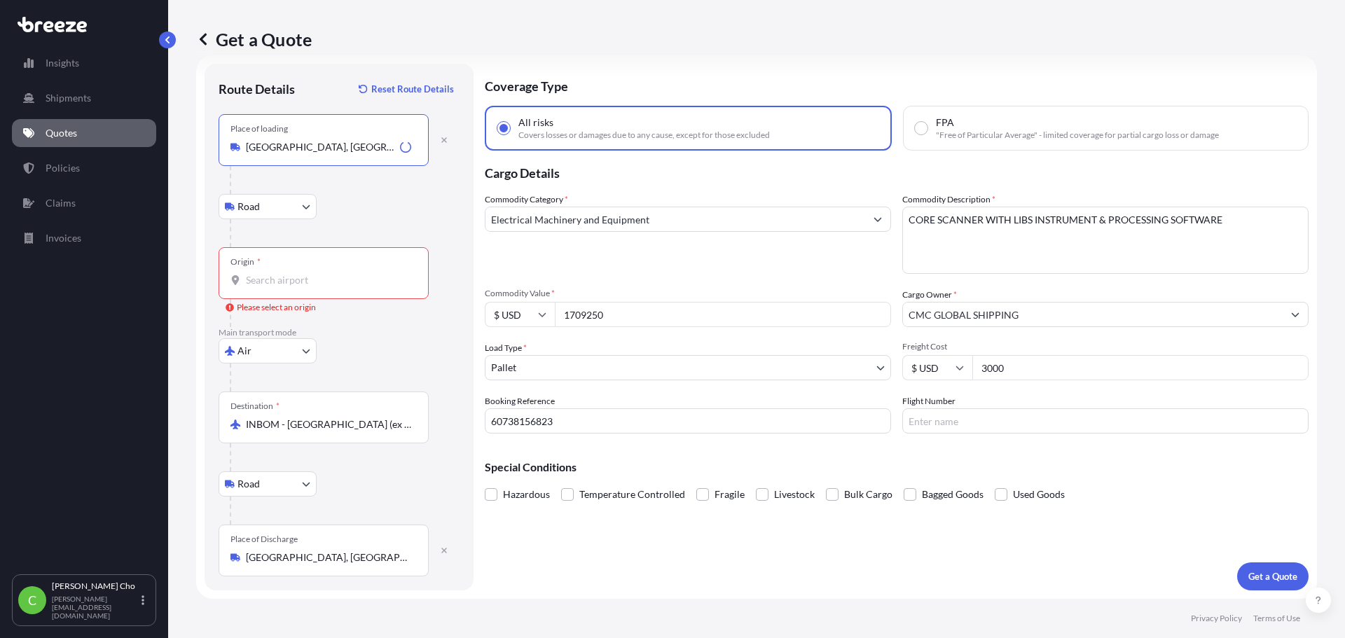
type input "[GEOGRAPHIC_DATA], [GEOGRAPHIC_DATA], [GEOGRAPHIC_DATA]"
click at [312, 272] on div "Origin *" at bounding box center [324, 273] width 210 height 52
click at [312, 273] on input "Origin * Please select an origin" at bounding box center [328, 280] width 165 height 14
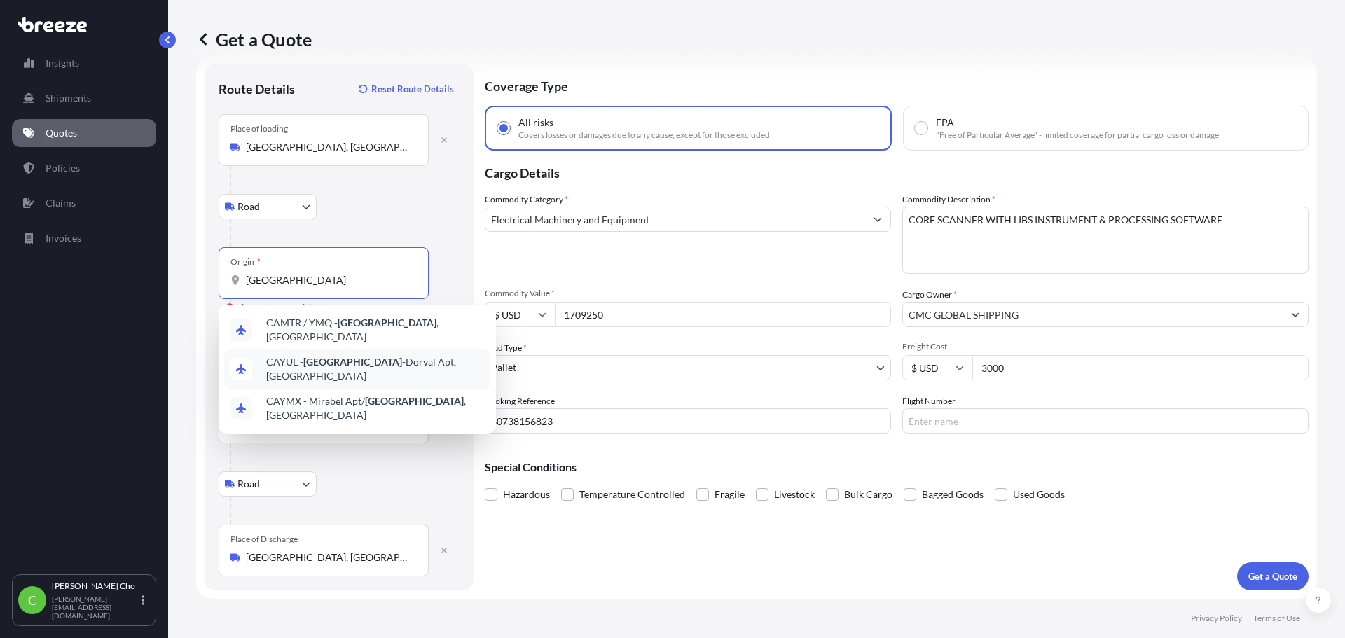
click at [389, 361] on span "CAYUL - [GEOGRAPHIC_DATA] -Dorval Apt, [GEOGRAPHIC_DATA]" at bounding box center [375, 369] width 219 height 28
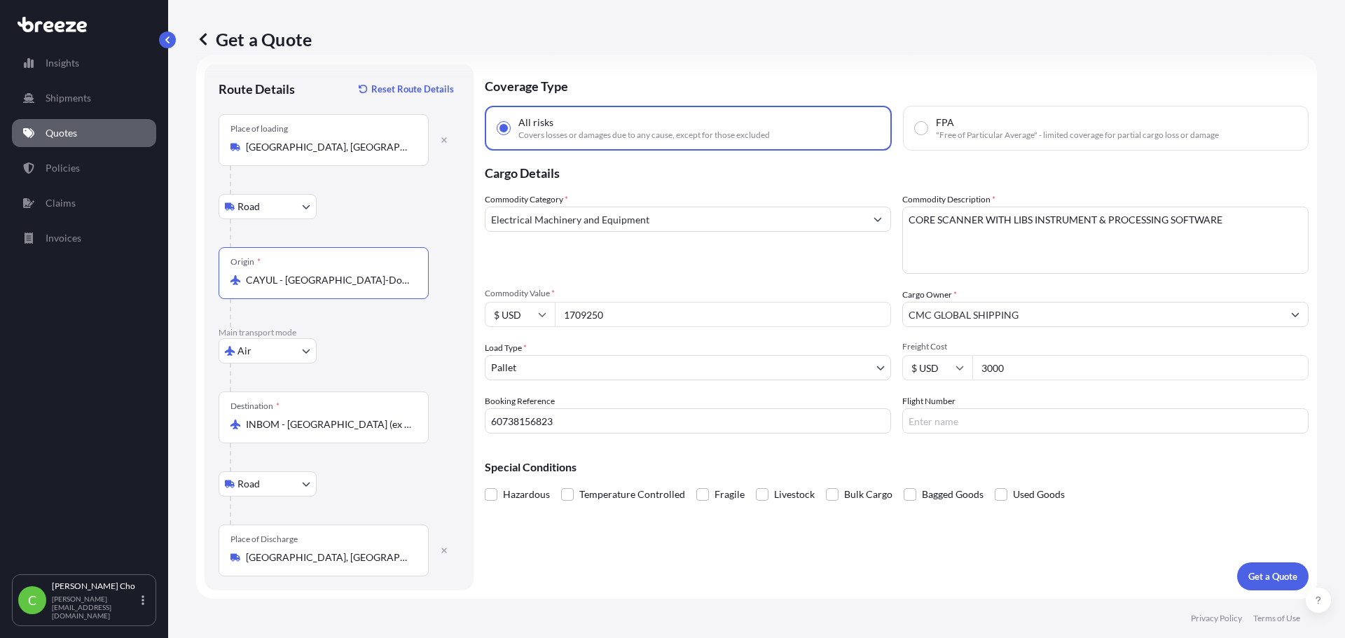
click at [379, 284] on input "CAYUL - [GEOGRAPHIC_DATA]-Dorval Apt, [GEOGRAPHIC_DATA]" at bounding box center [328, 280] width 165 height 14
type input "CAYUL - [GEOGRAPHIC_DATA]-Dorval Apt, [GEOGRAPHIC_DATA]"
click at [1262, 570] on p "Get a Quote" at bounding box center [1273, 577] width 49 height 14
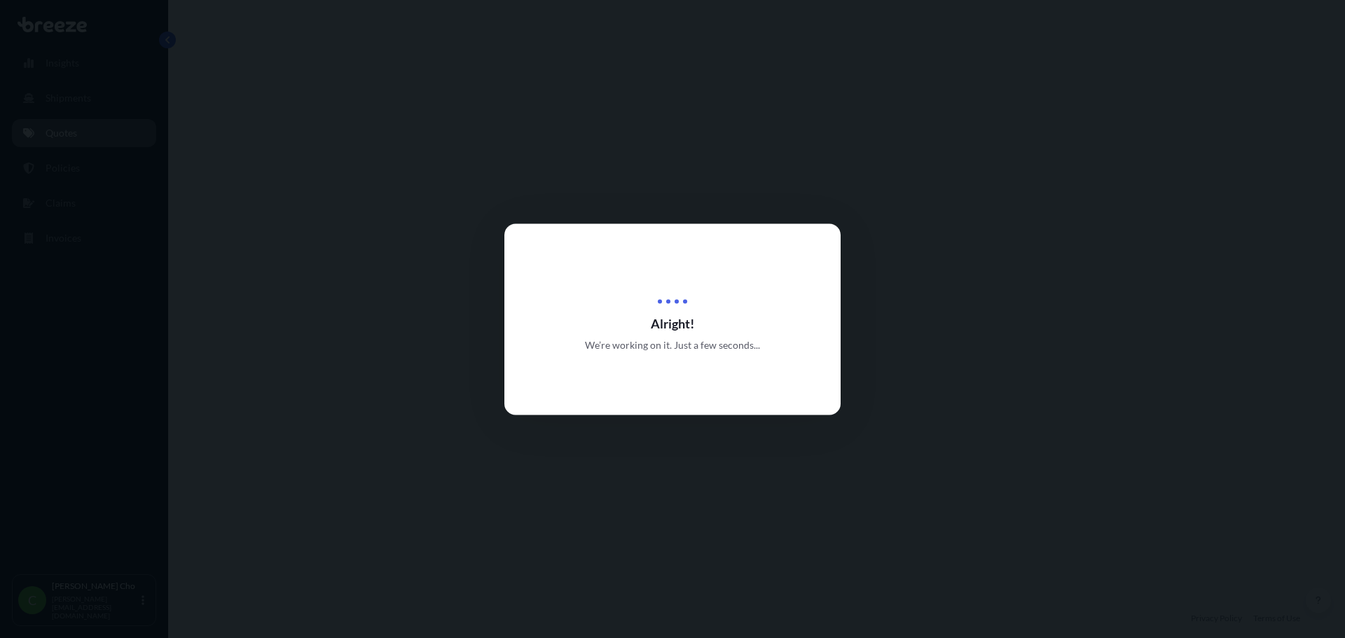
select select "Road"
select select "Air"
select select "Road"
select select "1"
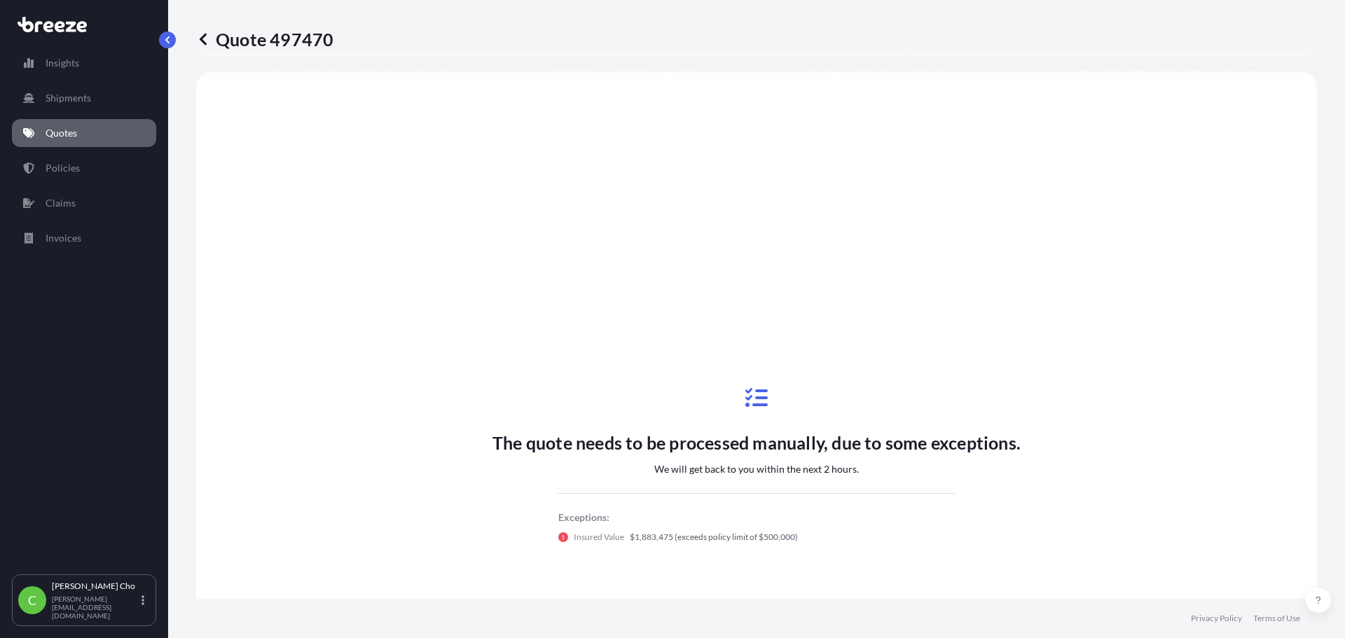
scroll to position [561, 0]
